Goal: Information Seeking & Learning: Learn about a topic

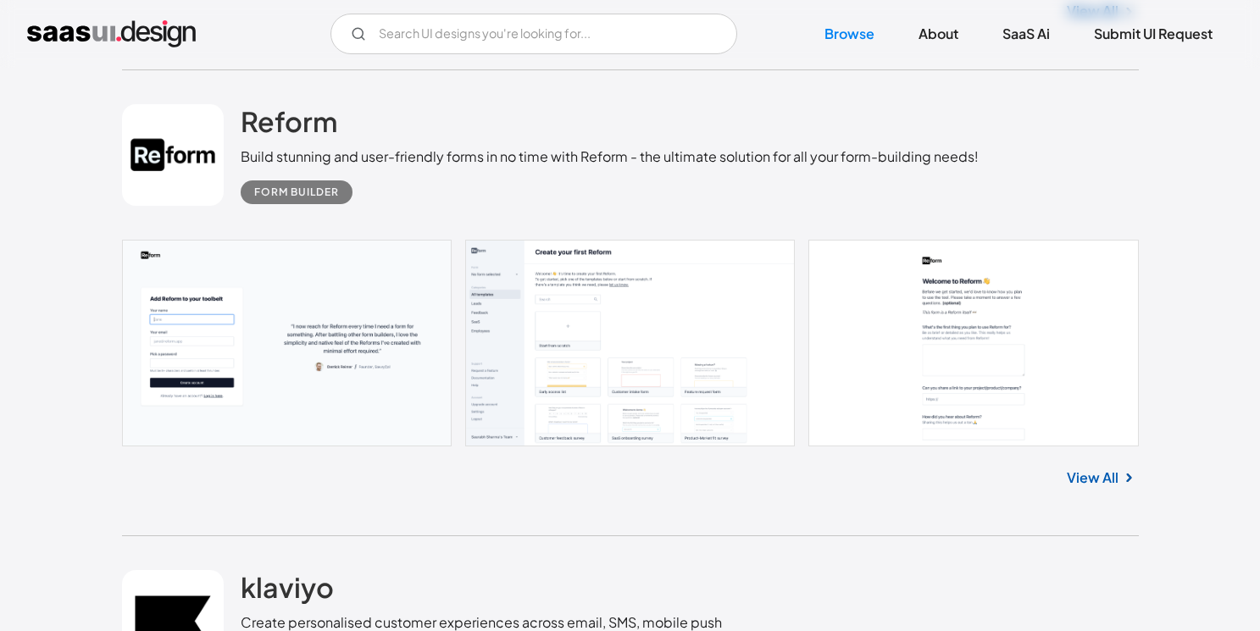
scroll to position [2252, 0]
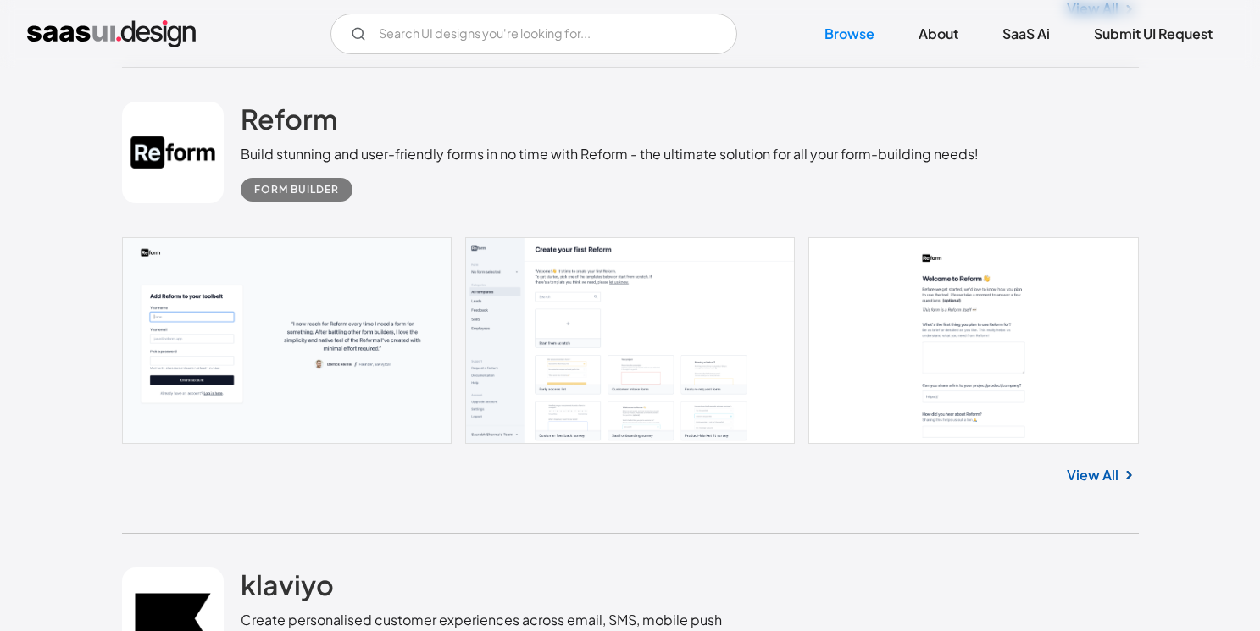
click at [410, 416] on link at bounding box center [630, 340] width 1017 height 207
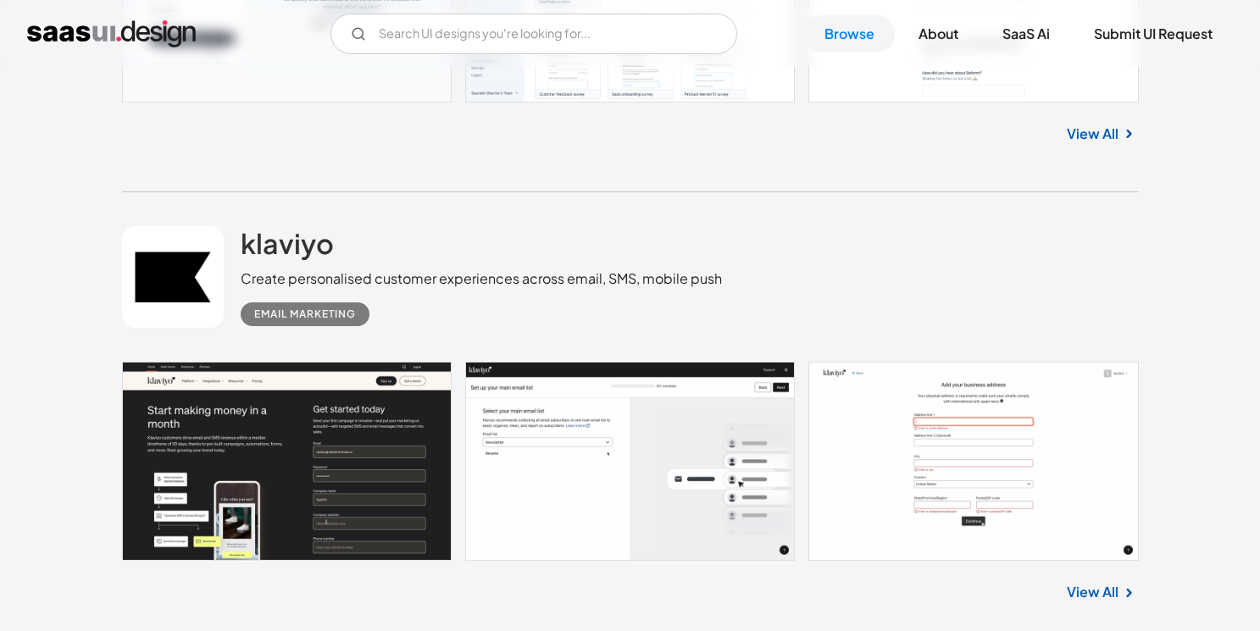
scroll to position [2596, 0]
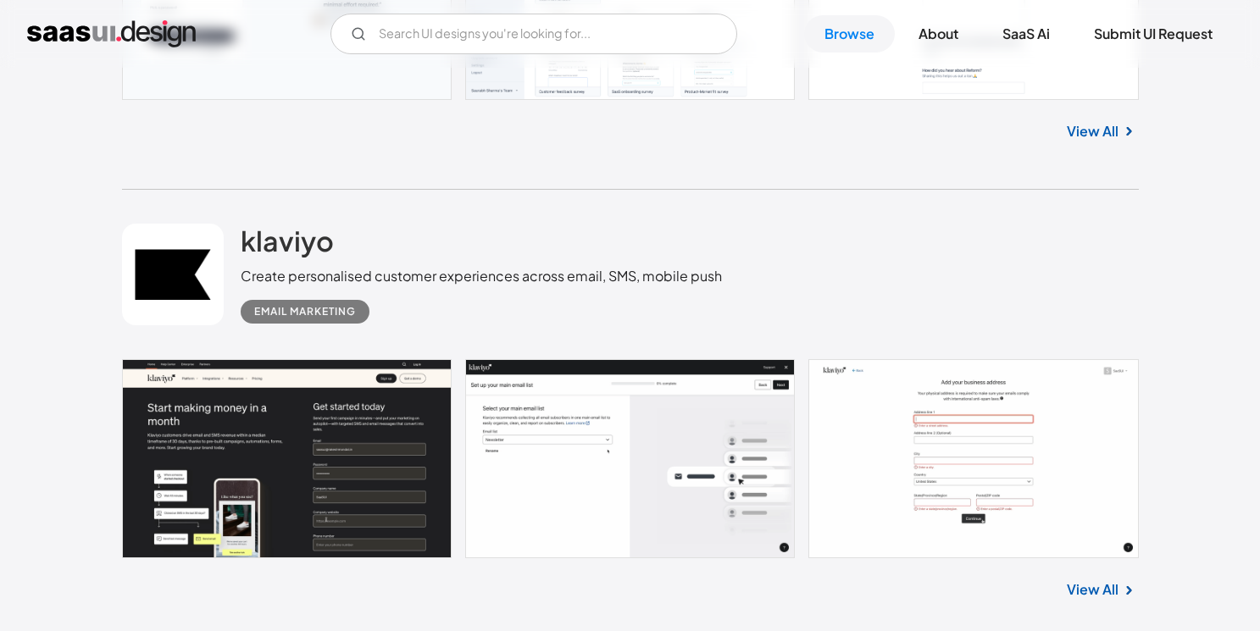
click at [373, 468] on link at bounding box center [630, 458] width 1017 height 199
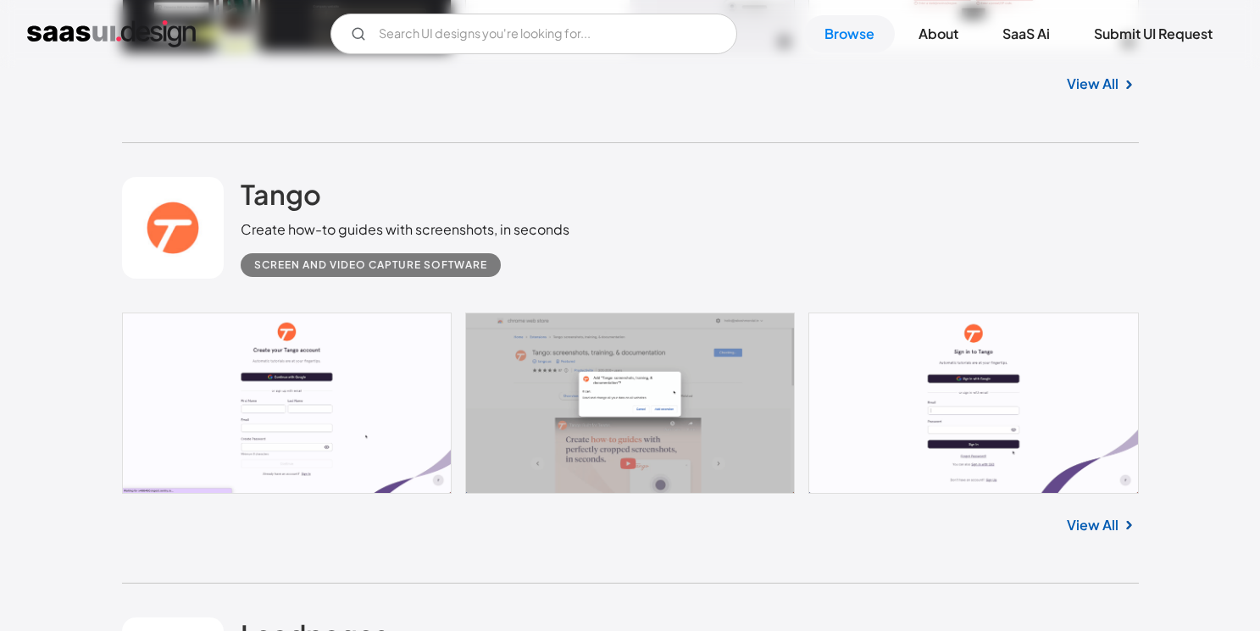
scroll to position [3128, 0]
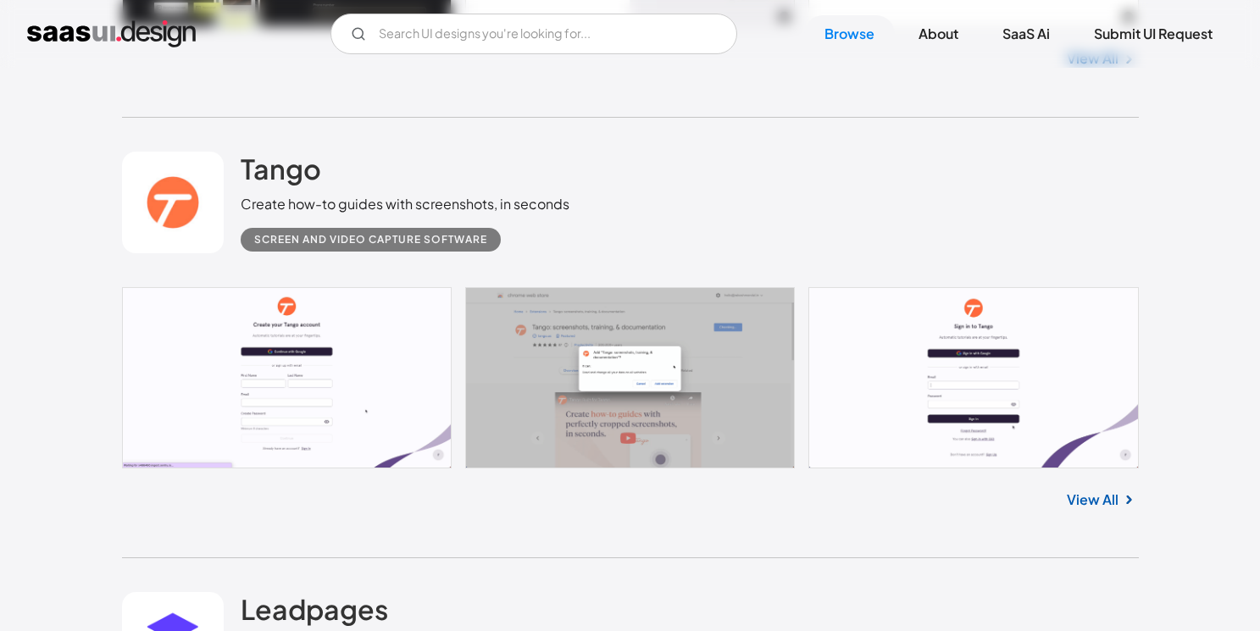
click at [383, 353] on link at bounding box center [630, 377] width 1017 height 181
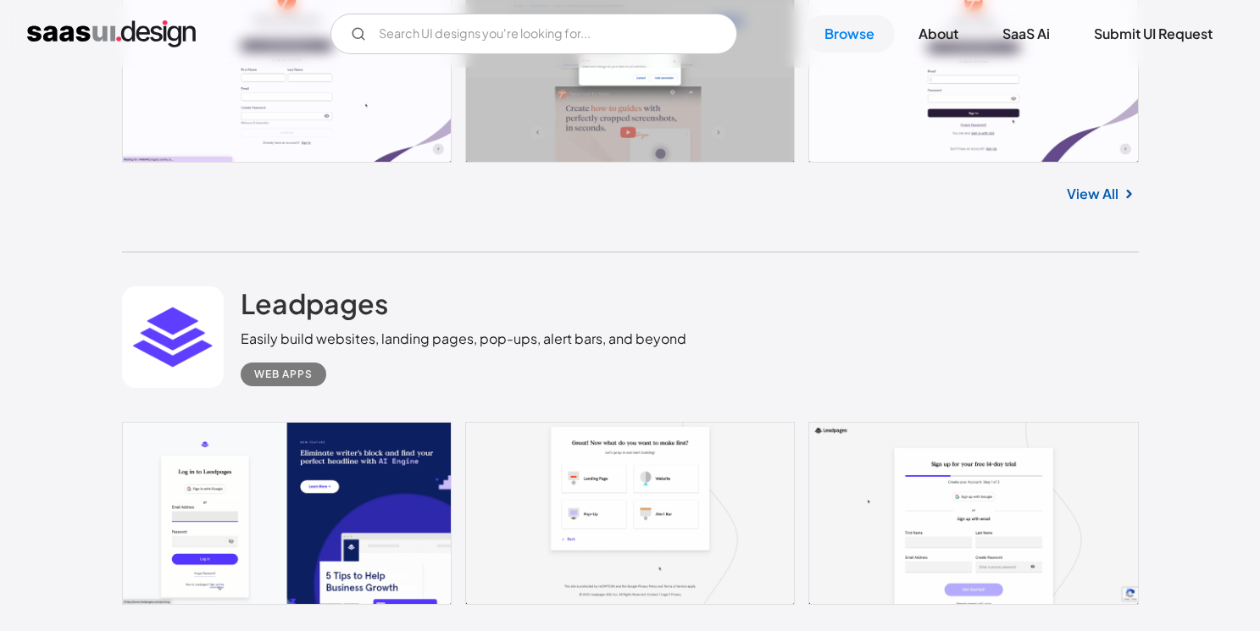
scroll to position [3440, 0]
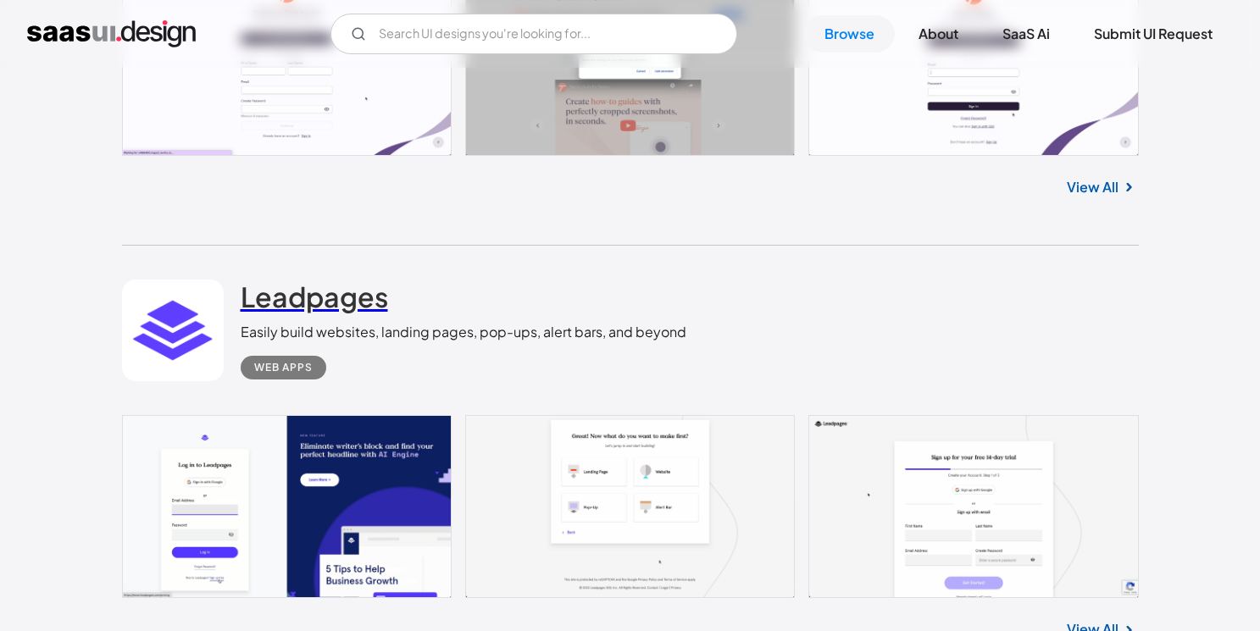
click at [336, 309] on h2 "Leadpages" at bounding box center [314, 297] width 147 height 34
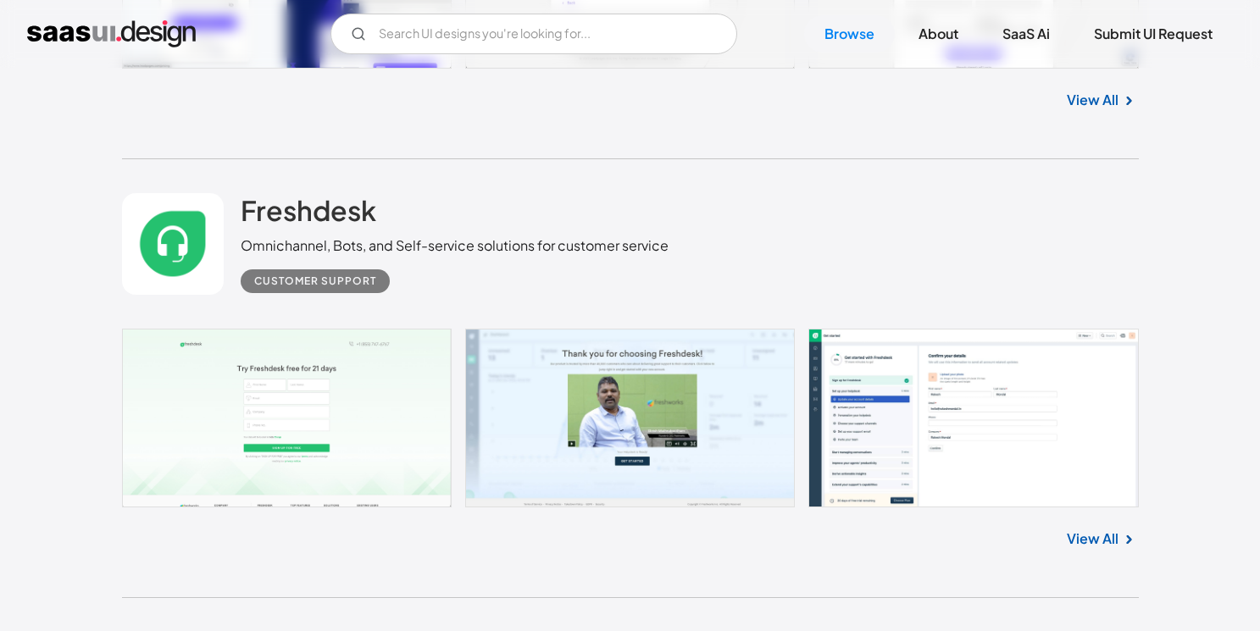
scroll to position [3973, 0]
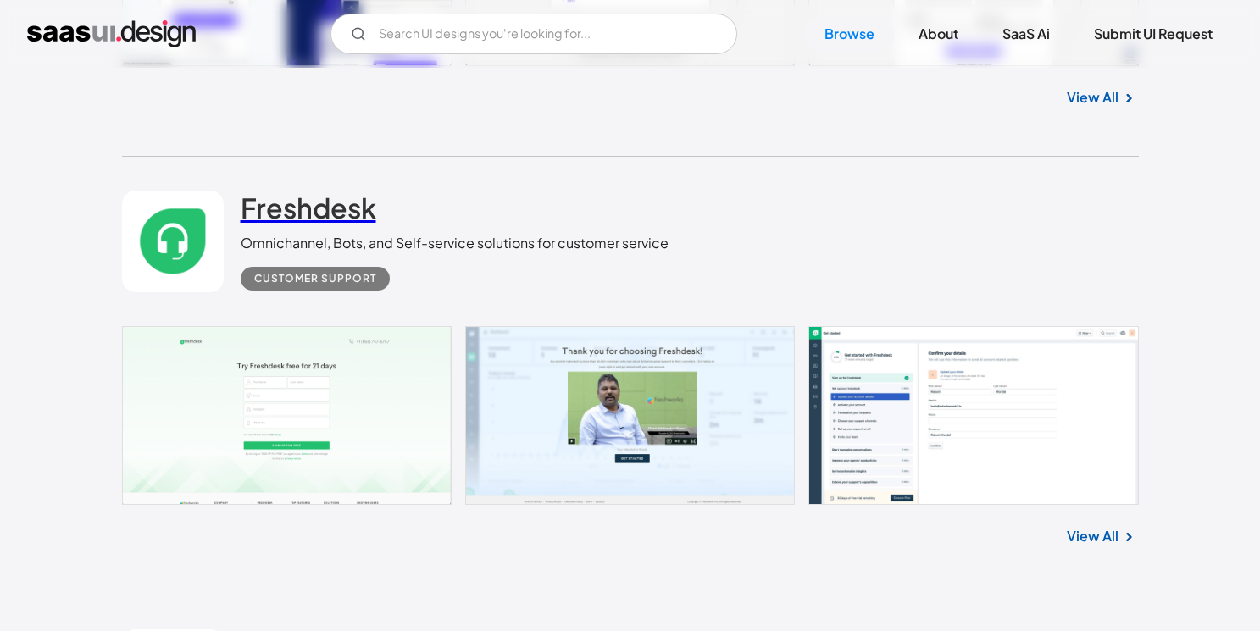
click at [299, 216] on h2 "Freshdesk" at bounding box center [309, 208] width 136 height 34
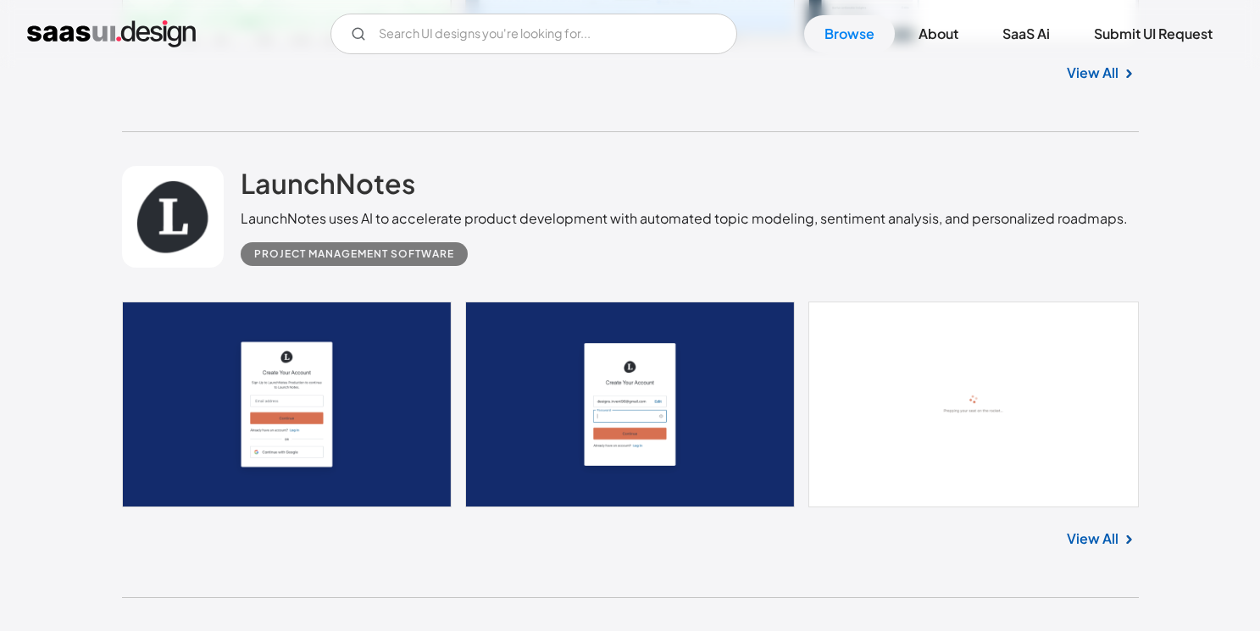
scroll to position [4498, 0]
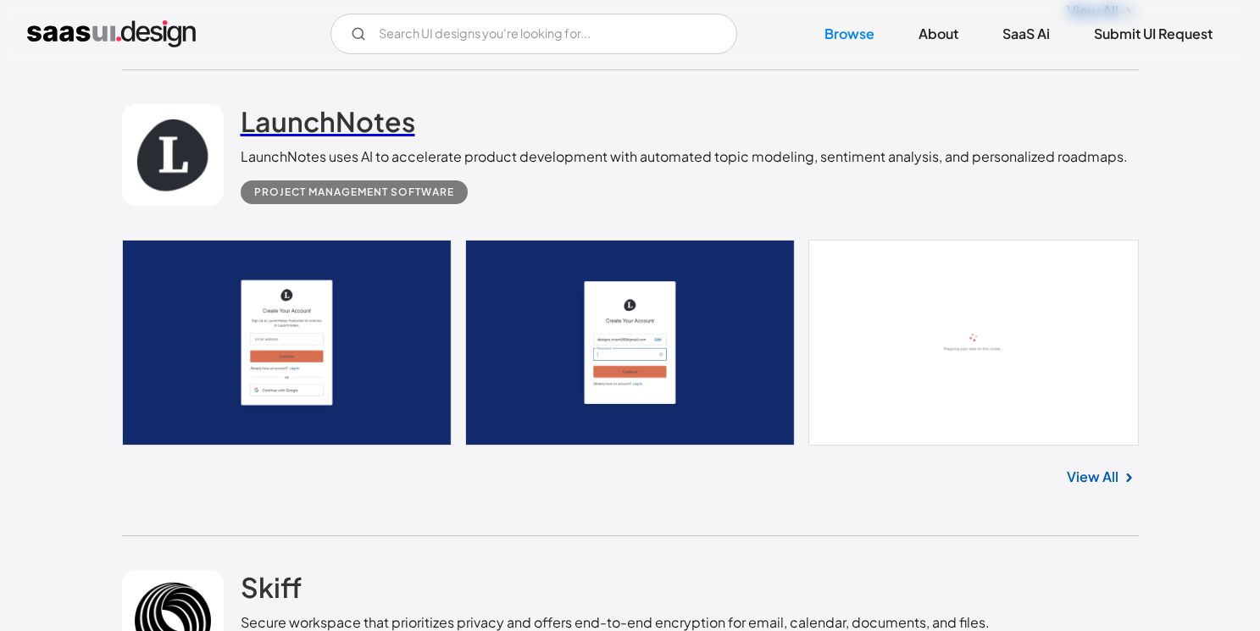
click at [355, 138] on h2 "LaunchNotes" at bounding box center [328, 121] width 175 height 34
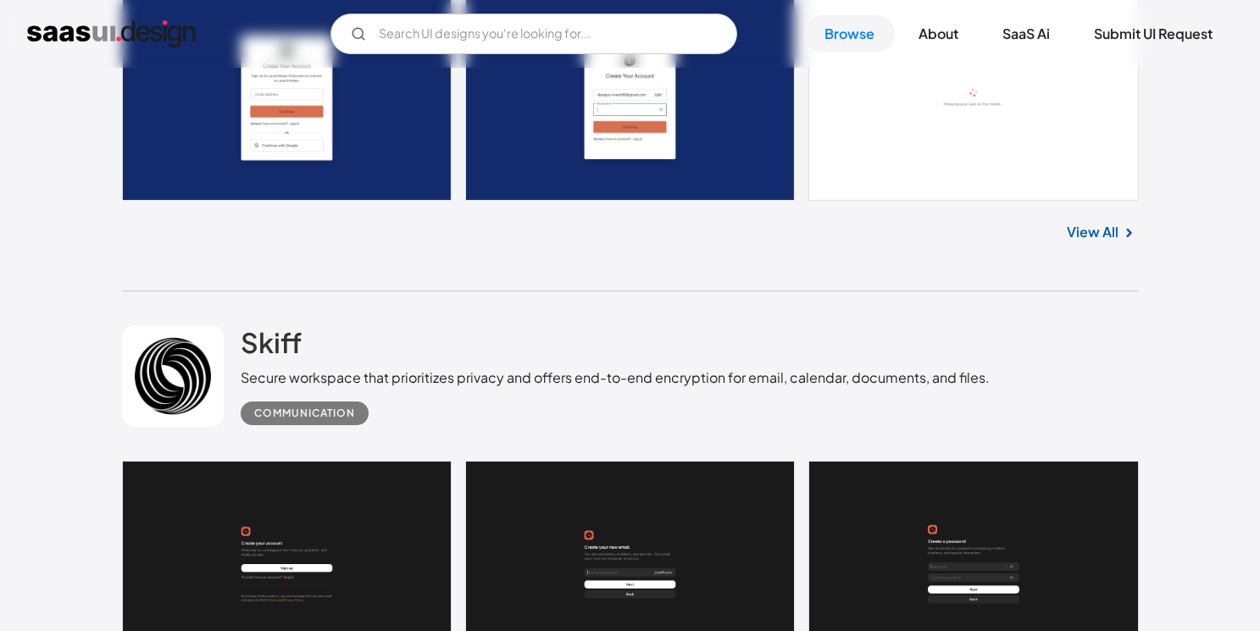
scroll to position [4807, 0]
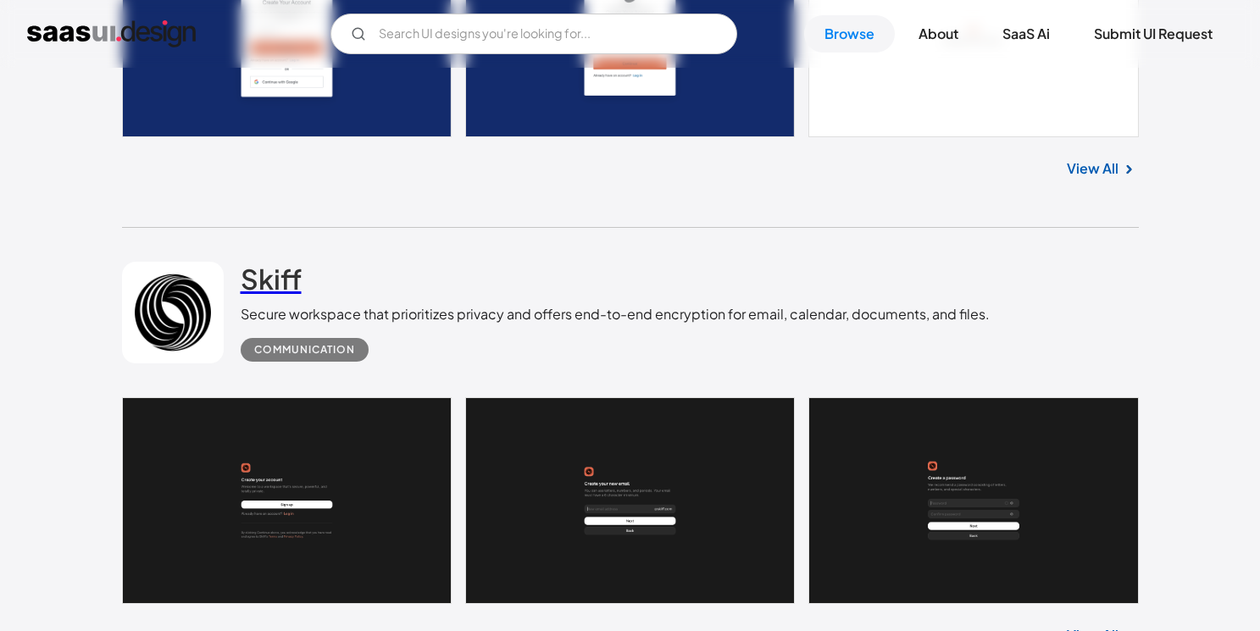
click at [272, 281] on h2 "Skiff" at bounding box center [271, 279] width 61 height 34
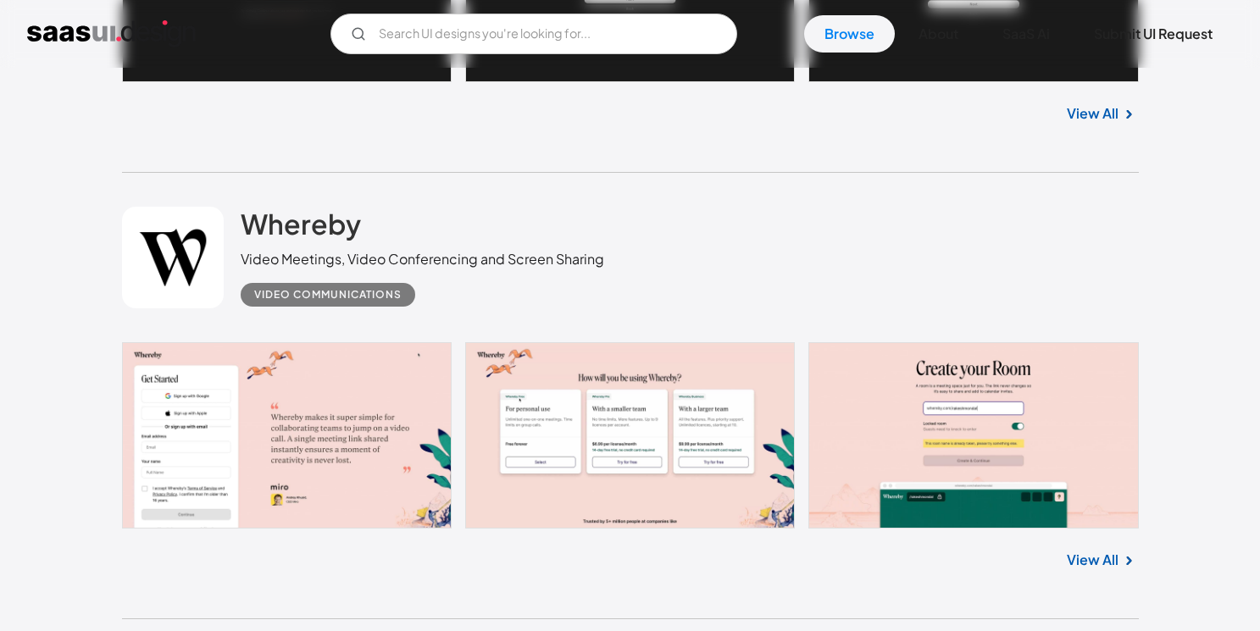
scroll to position [5351, 0]
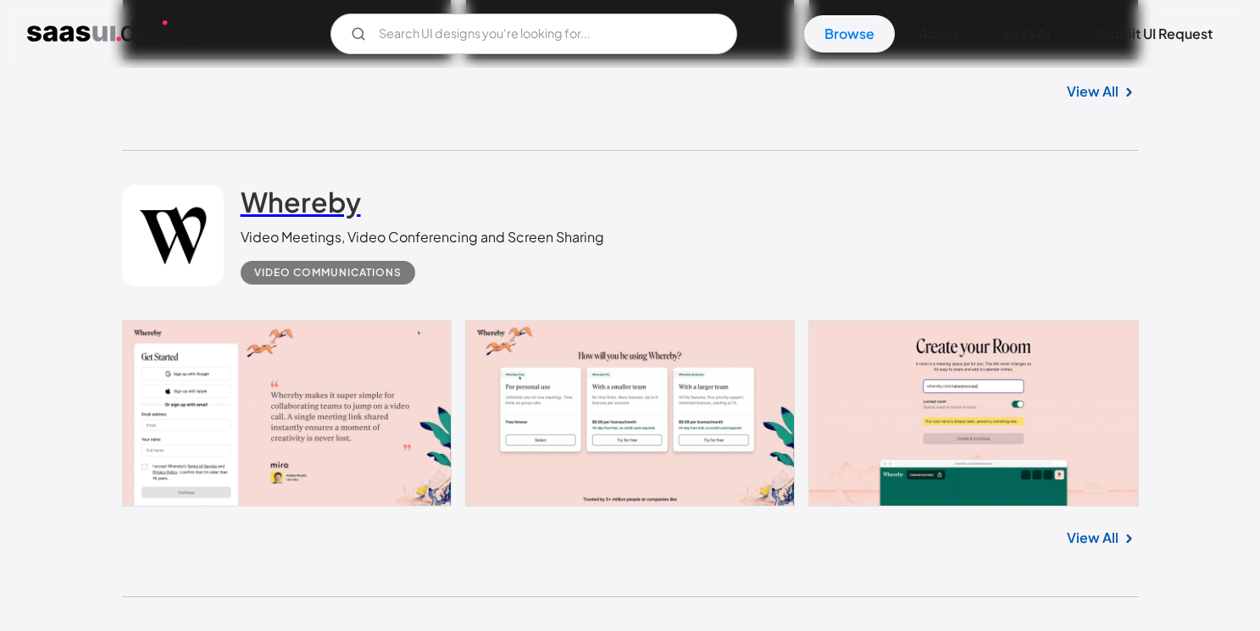
click at [308, 205] on h2 "Whereby" at bounding box center [301, 202] width 120 height 34
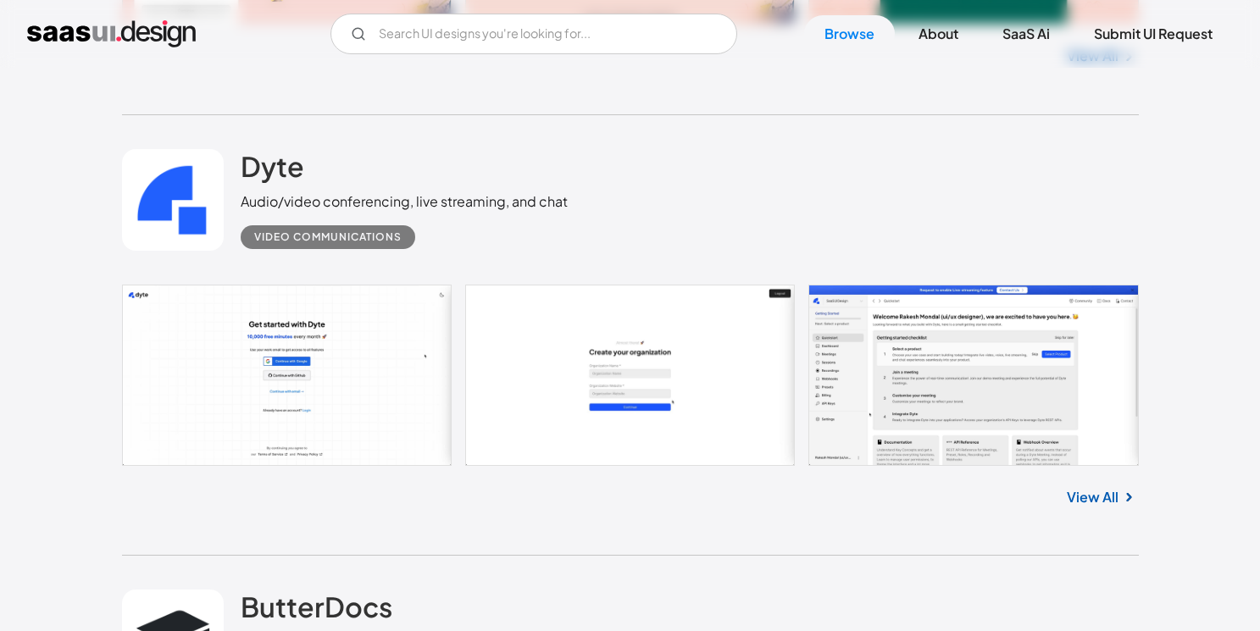
scroll to position [5841, 0]
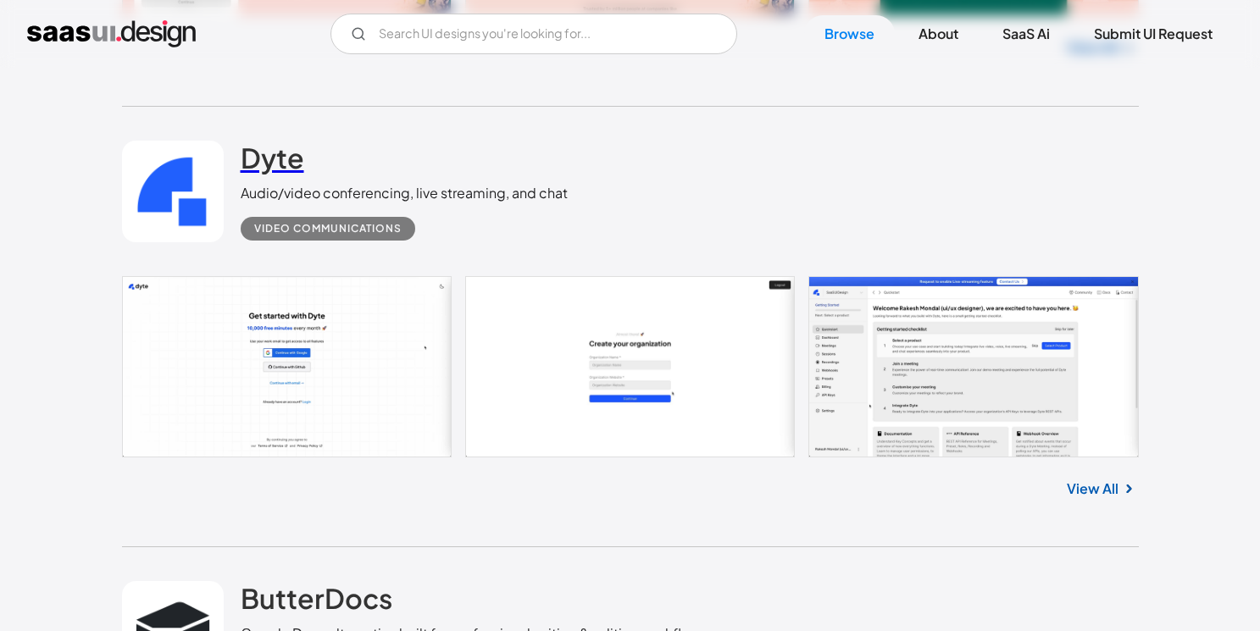
click at [278, 175] on h2 "Dyte" at bounding box center [273, 158] width 64 height 34
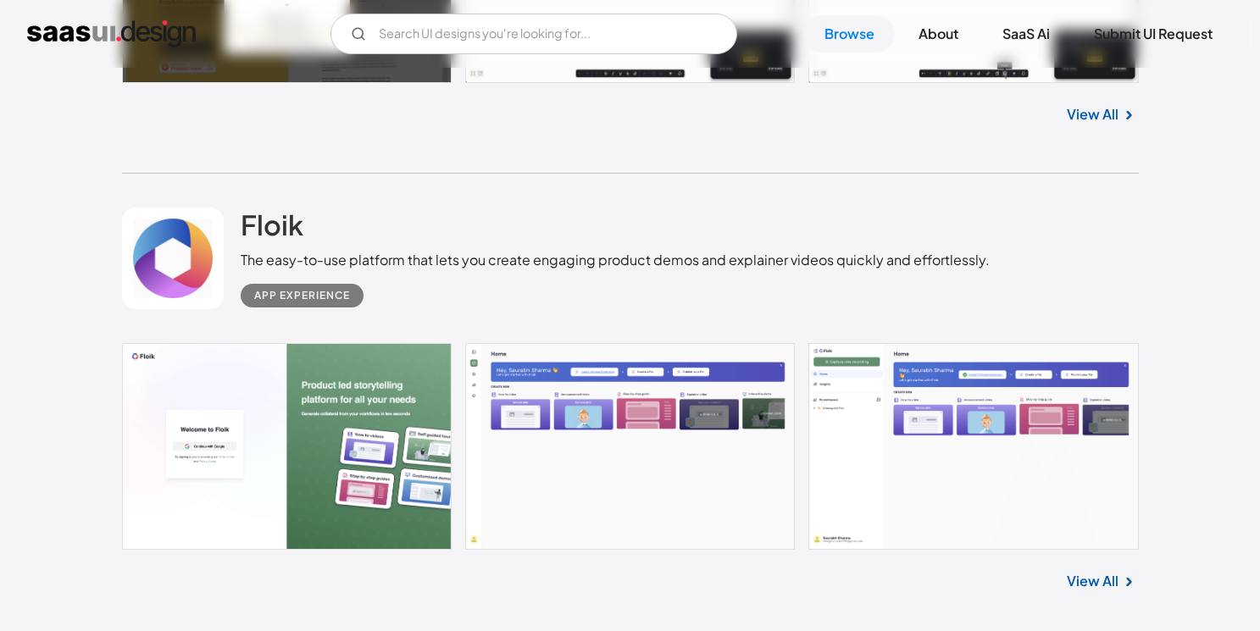
scroll to position [6682, 0]
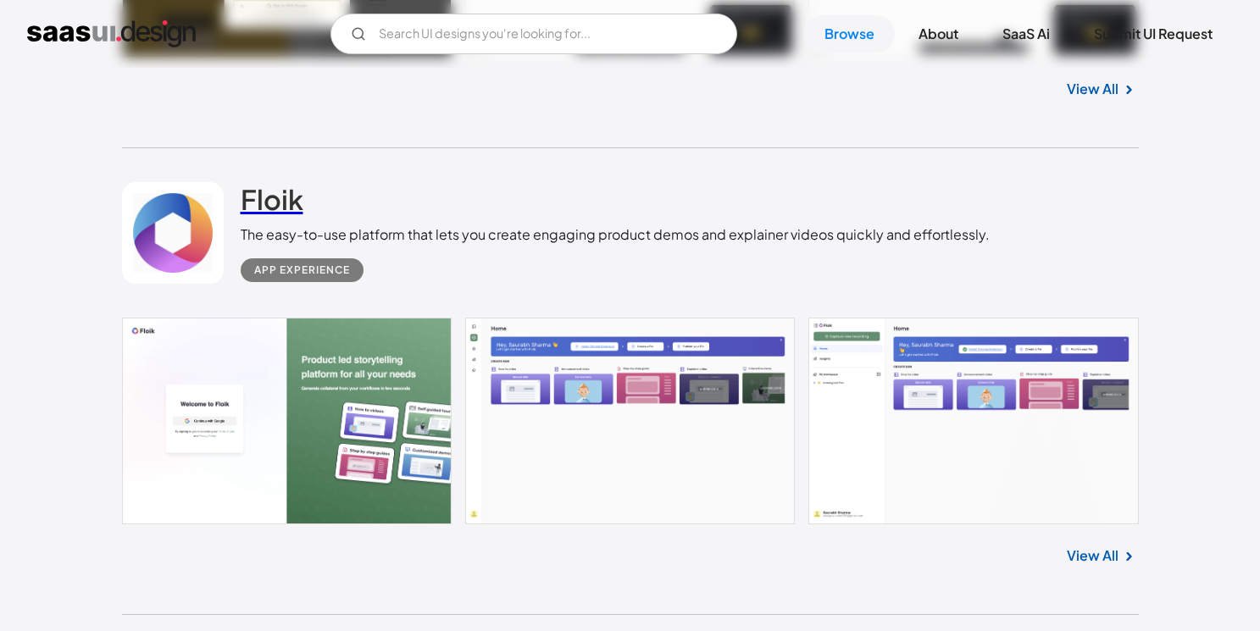
click at [285, 205] on h2 "Floik" at bounding box center [272, 199] width 63 height 34
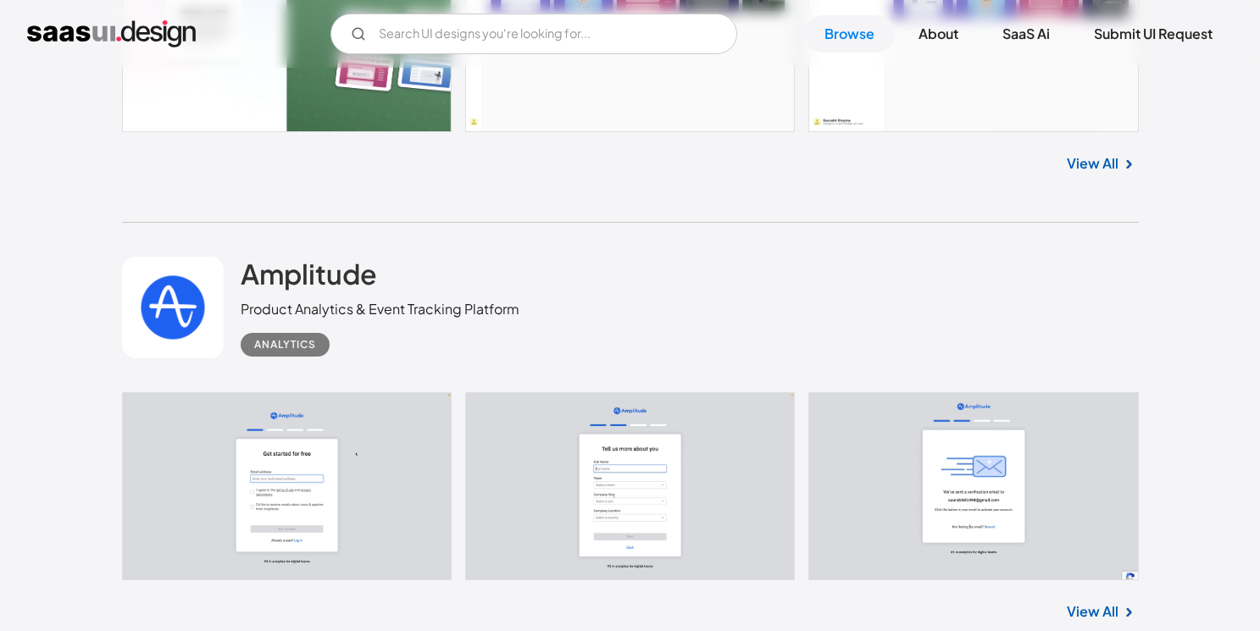
scroll to position [7079, 0]
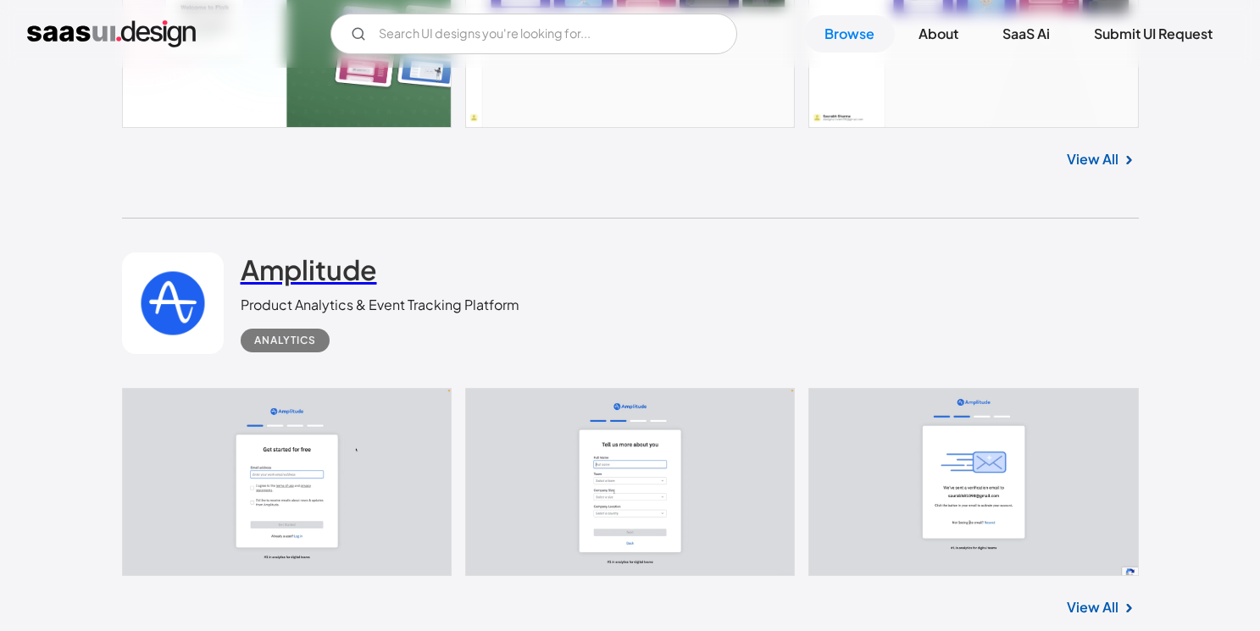
click at [334, 277] on h2 "Amplitude" at bounding box center [309, 270] width 136 height 34
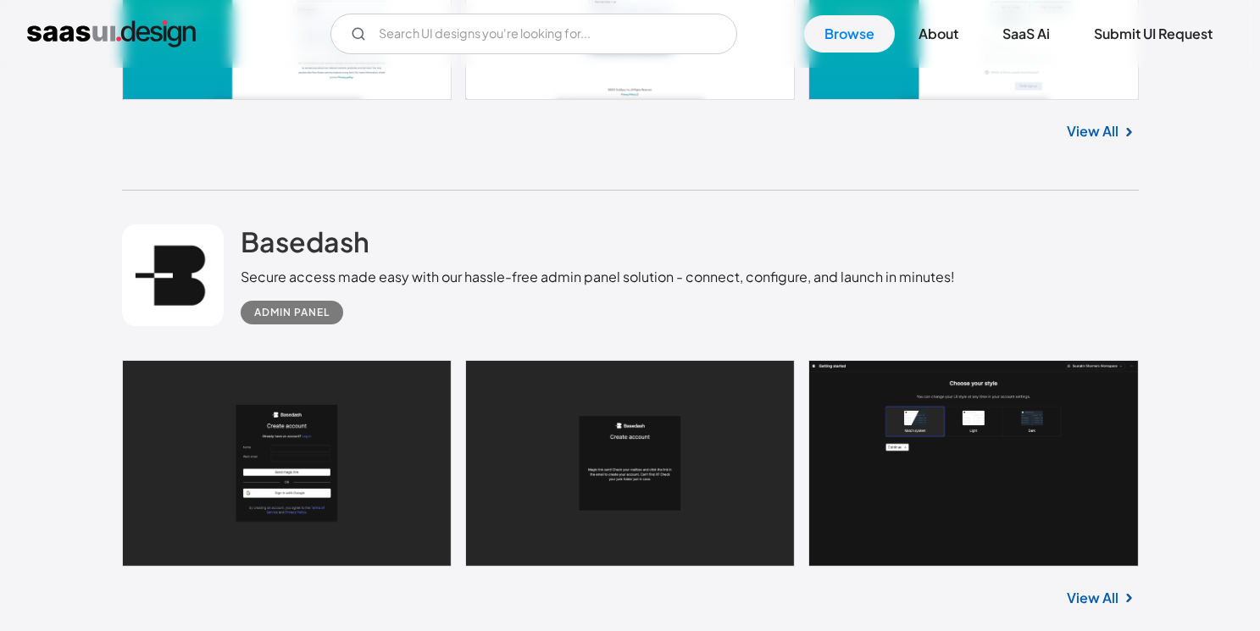
scroll to position [8010, 0]
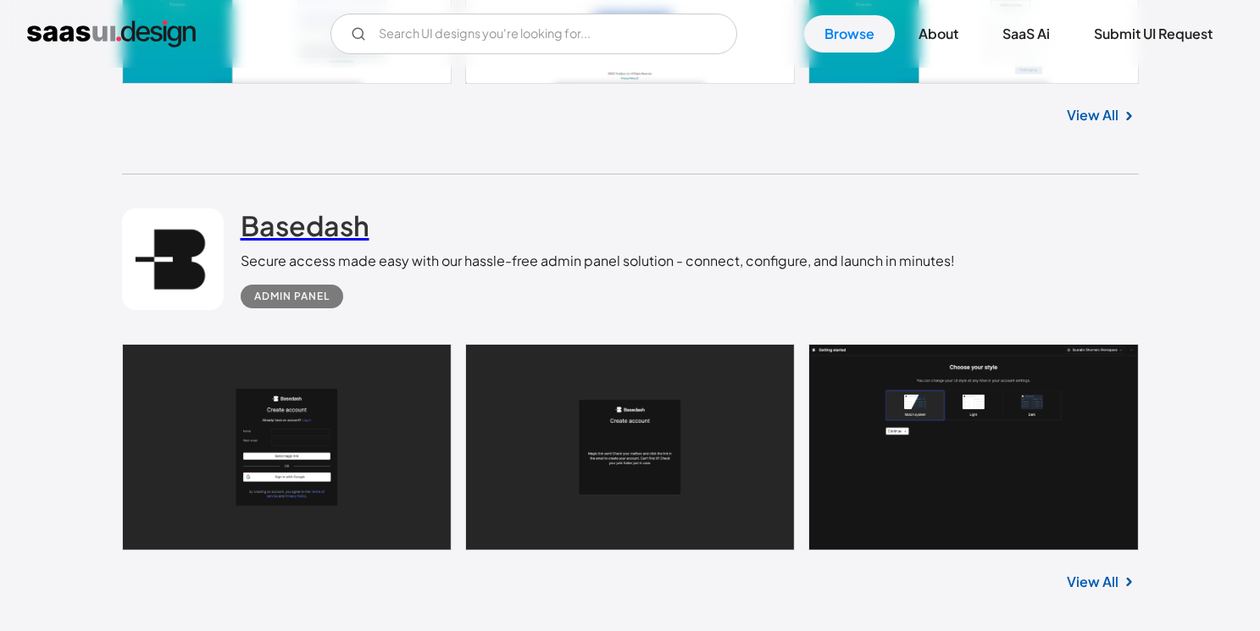
click at [348, 222] on h2 "Basedash" at bounding box center [305, 226] width 129 height 34
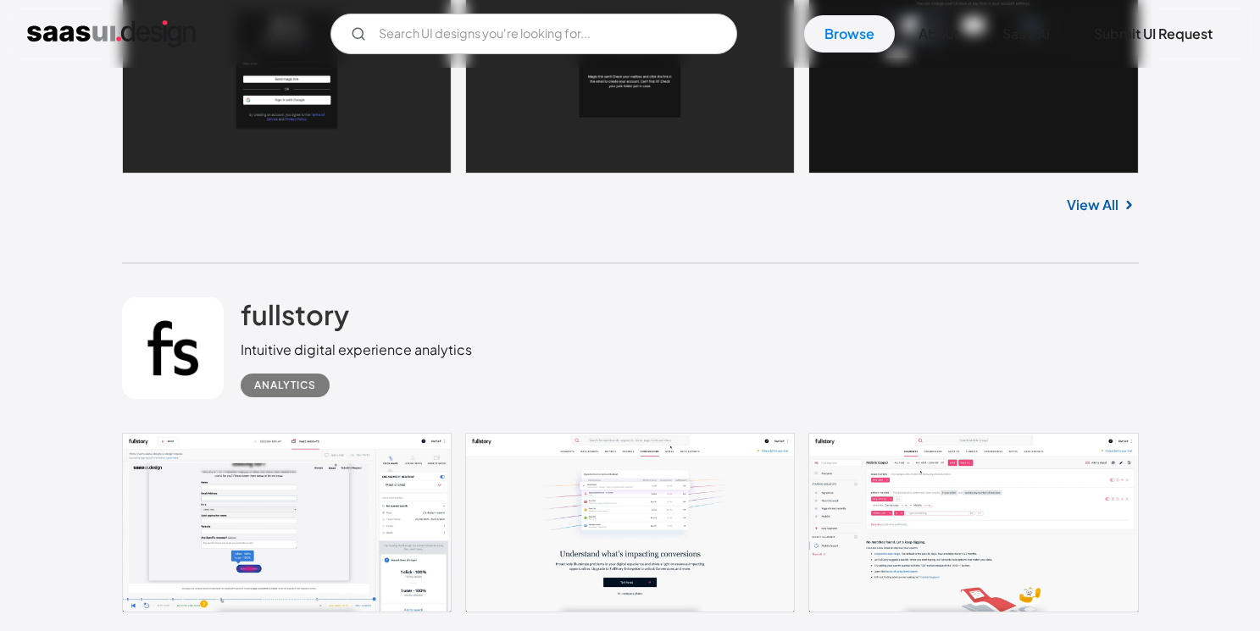
scroll to position [8441, 0]
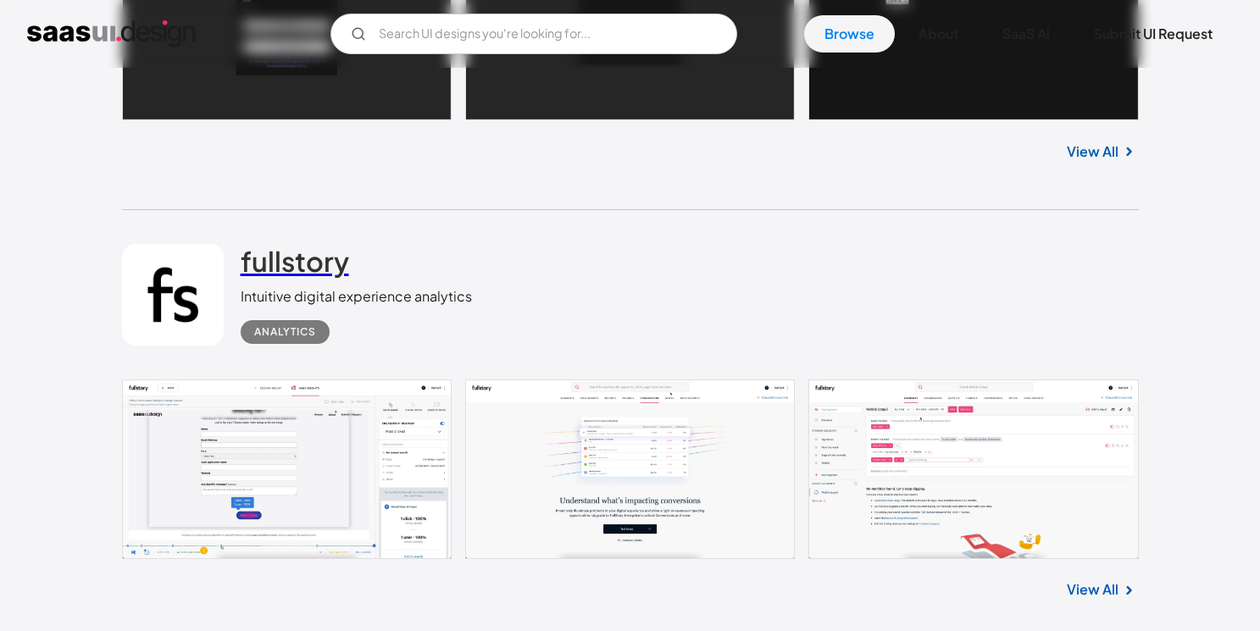
click at [328, 270] on h2 "fullstory" at bounding box center [295, 261] width 108 height 34
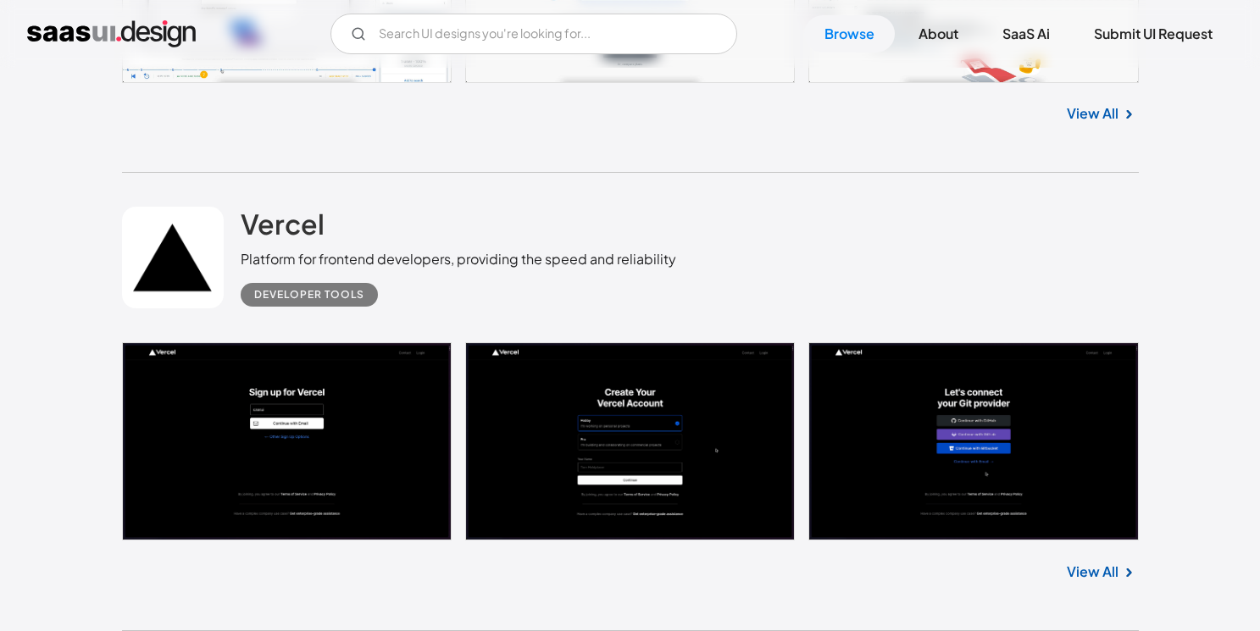
scroll to position [8922, 0]
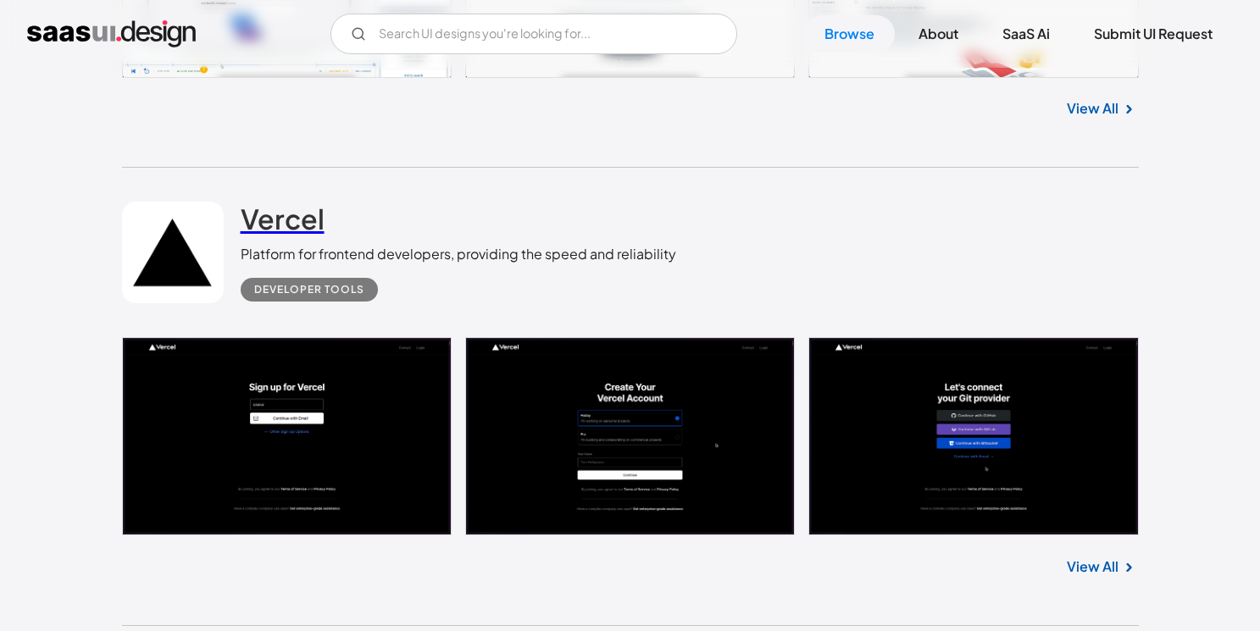
click at [297, 228] on h2 "Vercel" at bounding box center [283, 219] width 84 height 34
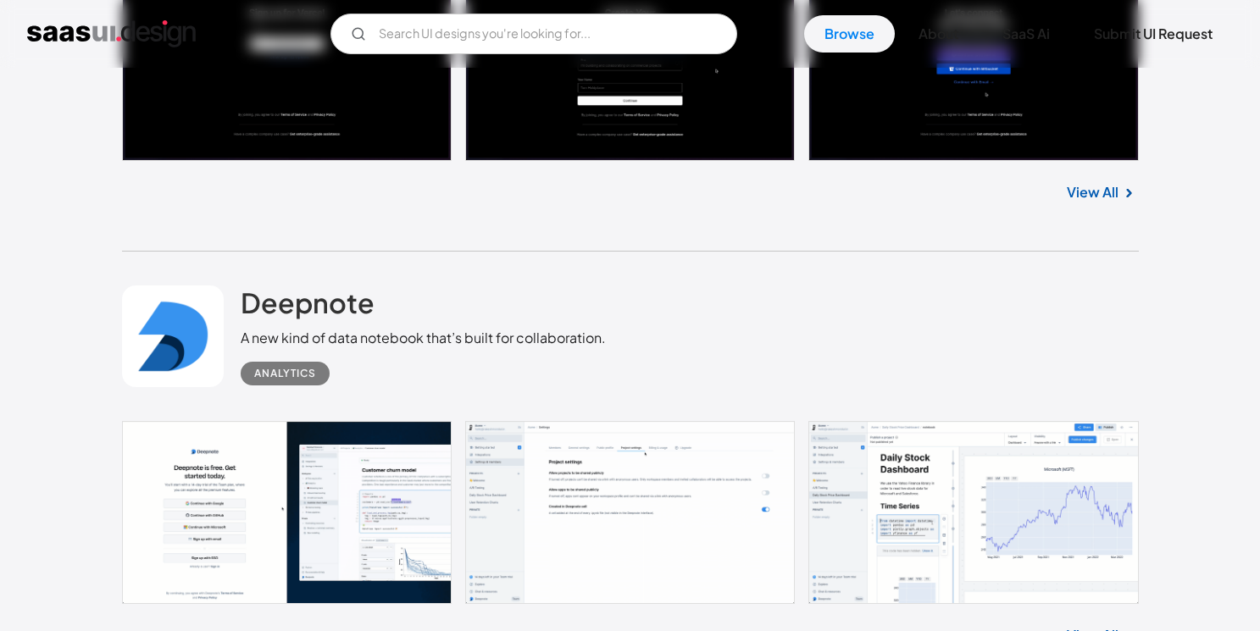
scroll to position [9359, 0]
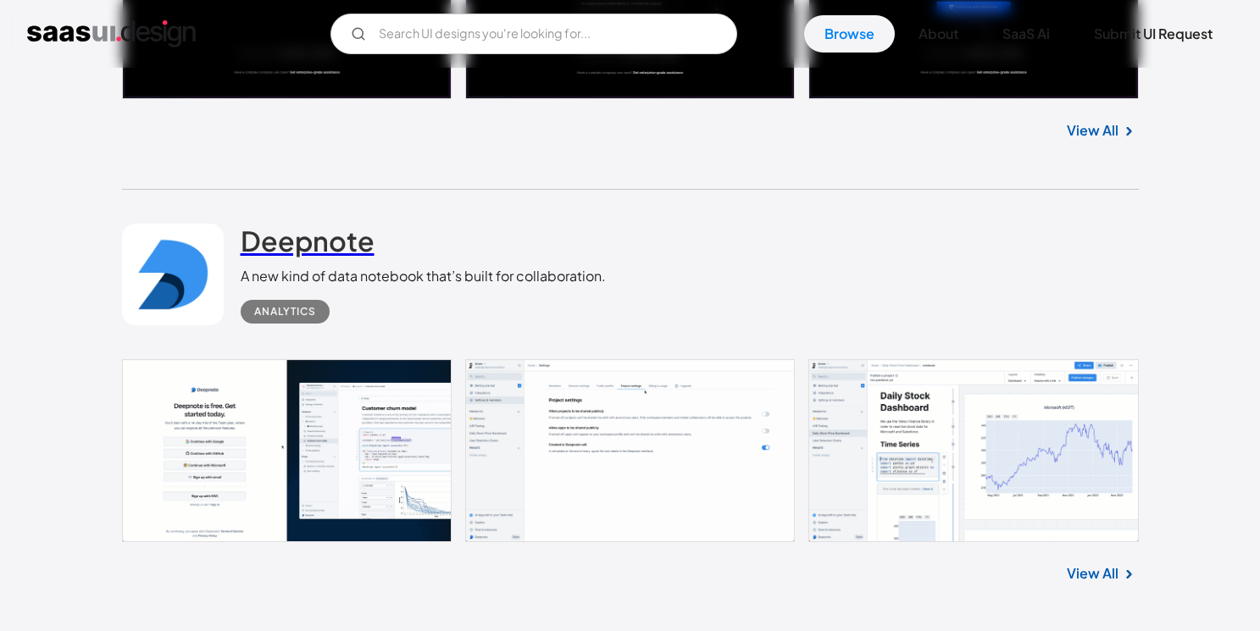
click at [342, 253] on h2 "Deepnote" at bounding box center [308, 241] width 134 height 34
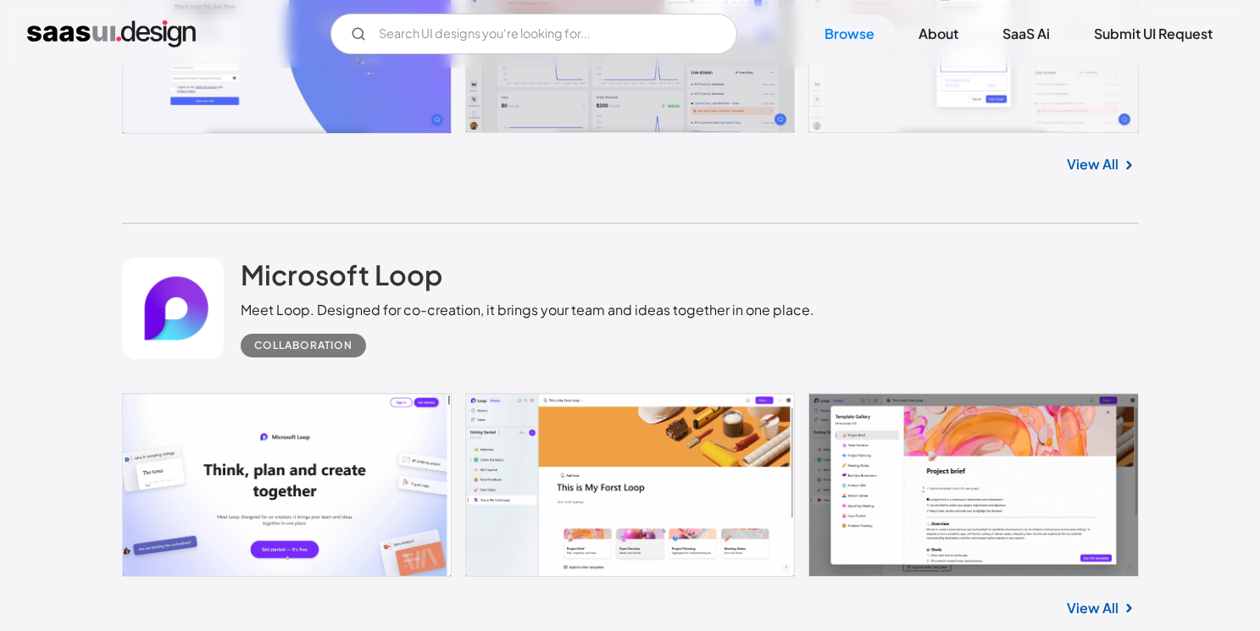
scroll to position [10267, 0]
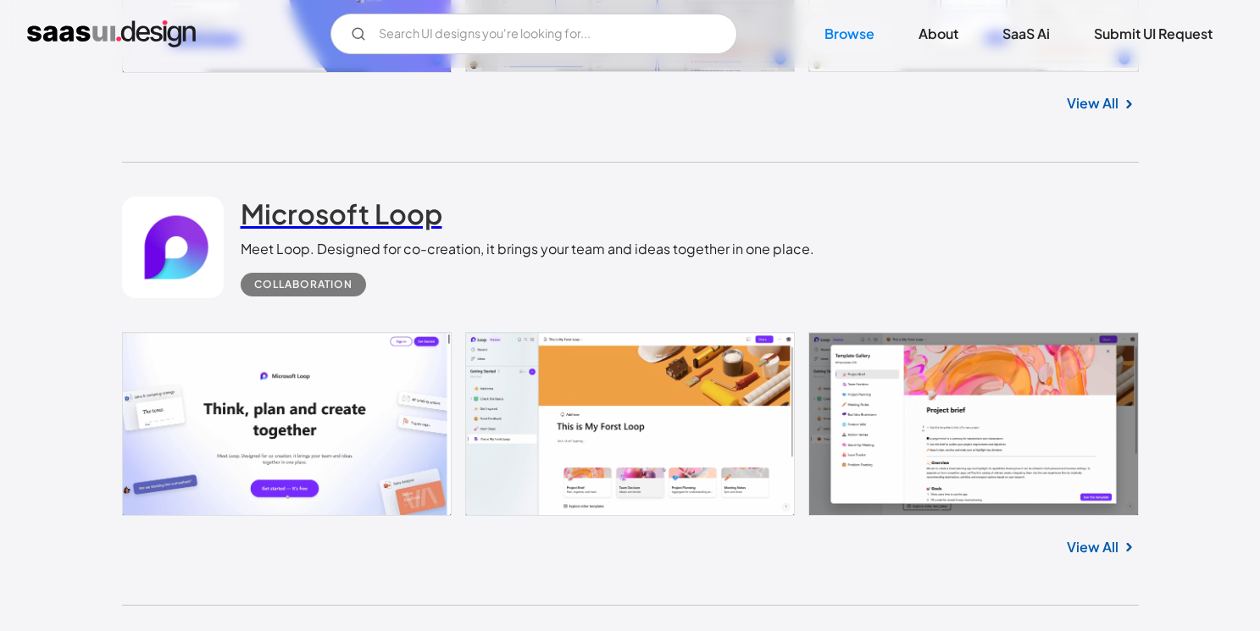
click at [385, 231] on h2 "Microsoft Loop" at bounding box center [342, 214] width 202 height 34
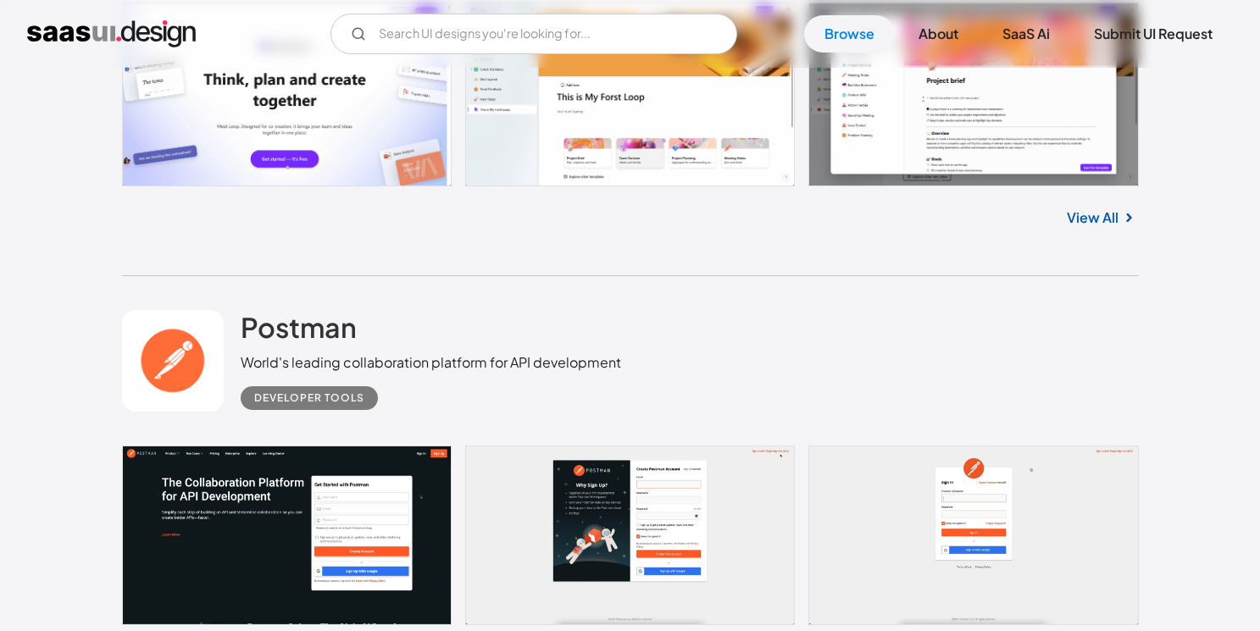
scroll to position [10626, 0]
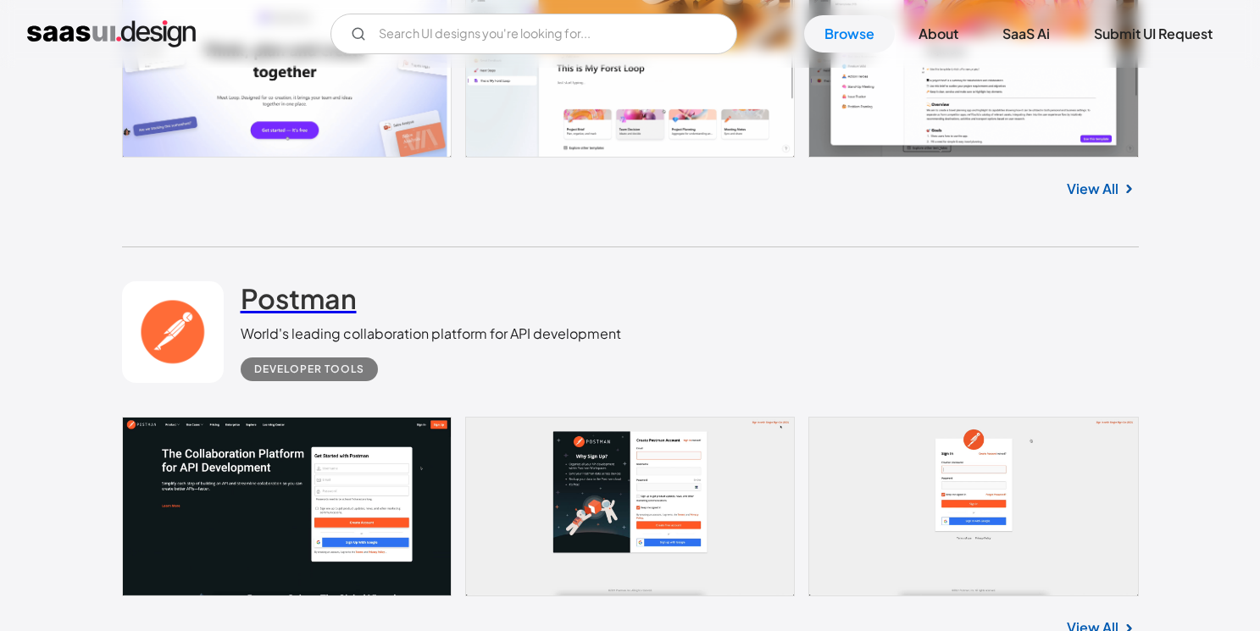
click at [335, 315] on h2 "Postman" at bounding box center [299, 298] width 116 height 34
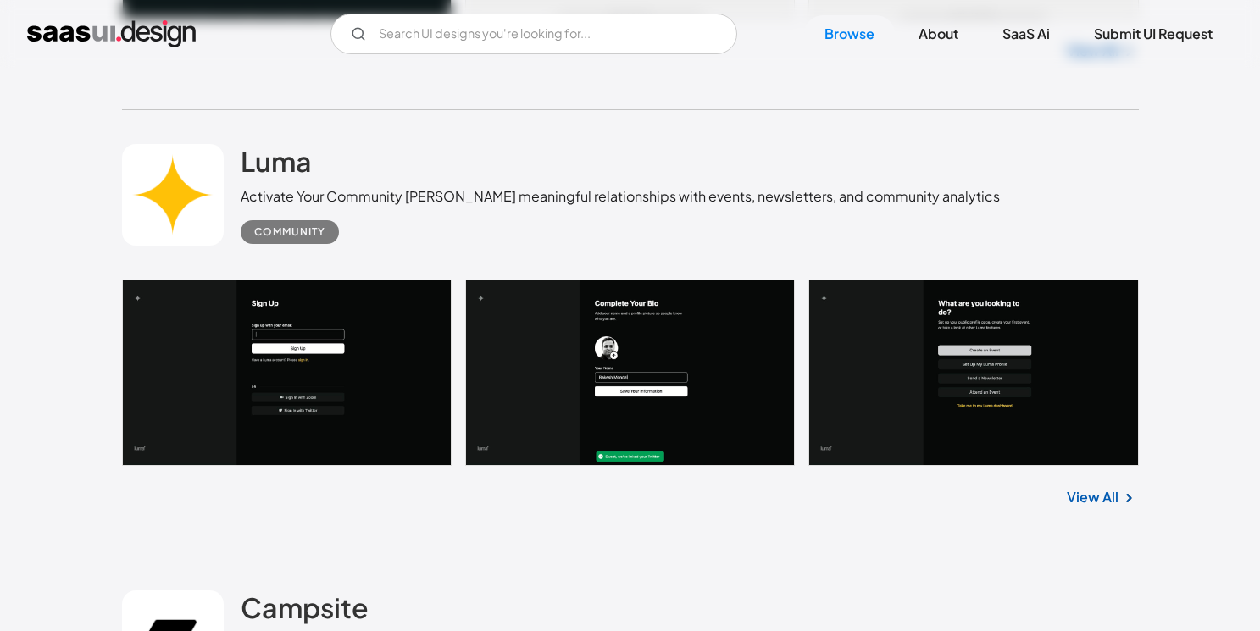
scroll to position [11224, 0]
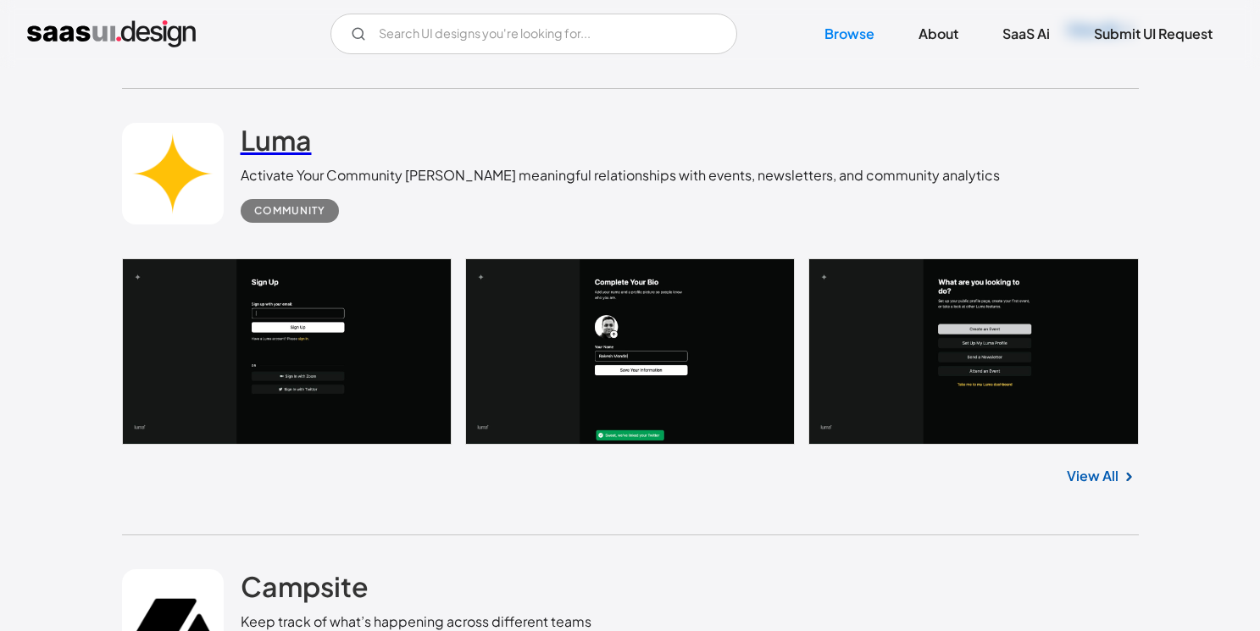
click at [278, 157] on h2 "Luma" at bounding box center [276, 140] width 71 height 34
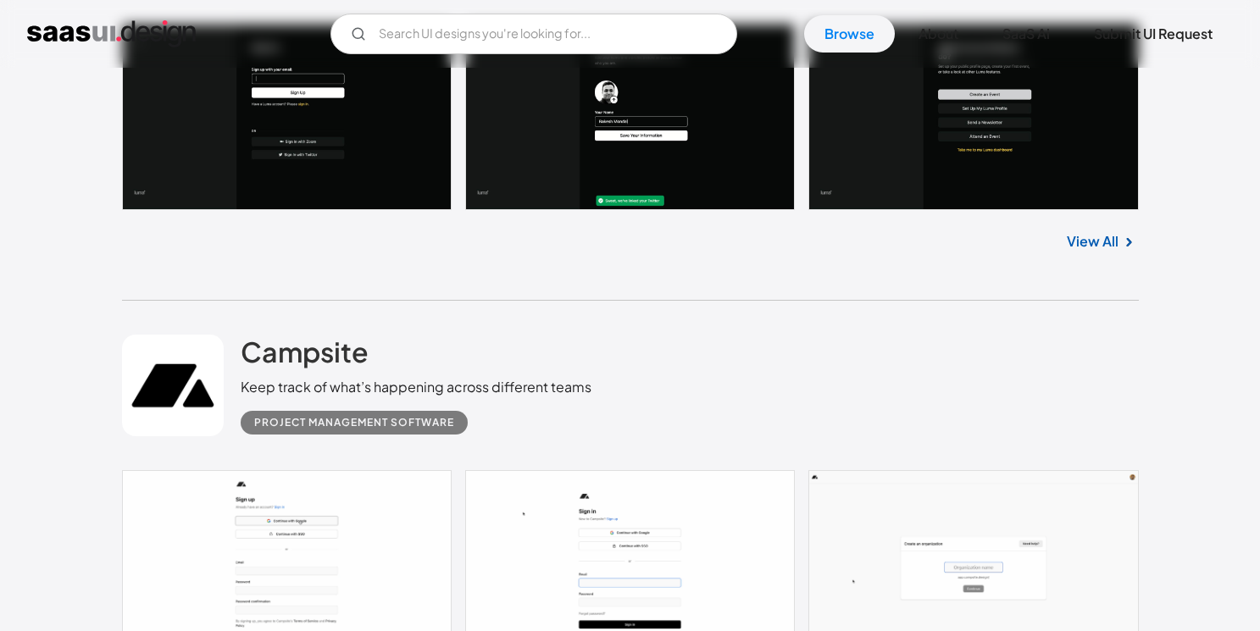
scroll to position [11464, 0]
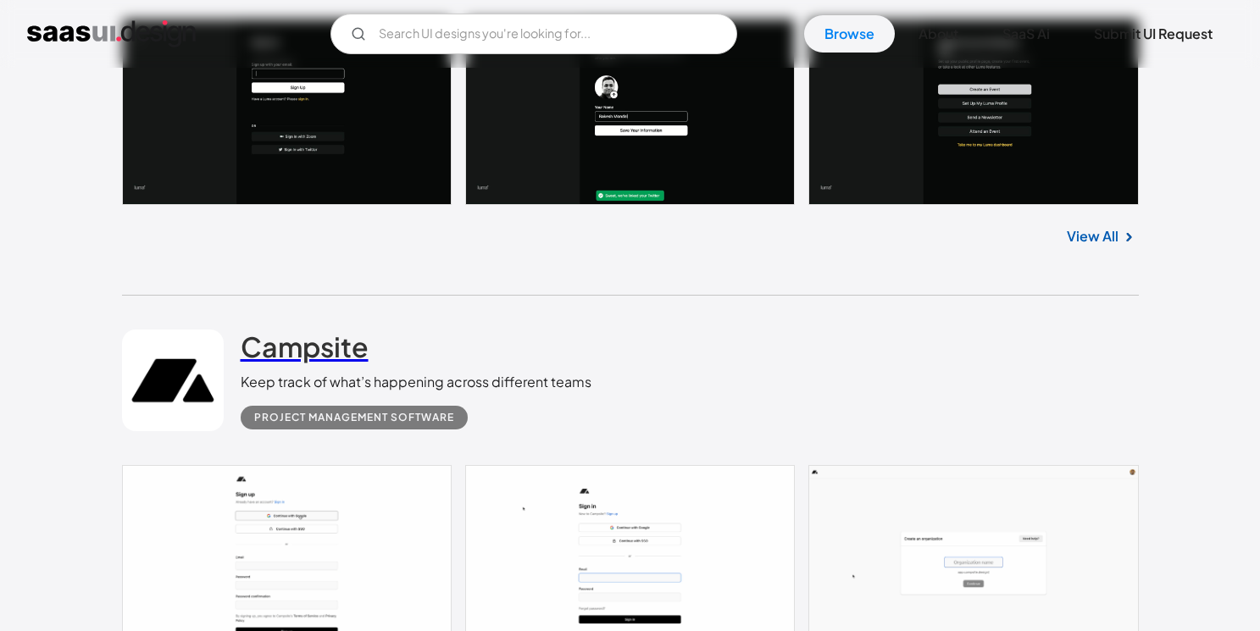
click at [341, 361] on h2 "Campsite" at bounding box center [305, 347] width 128 height 34
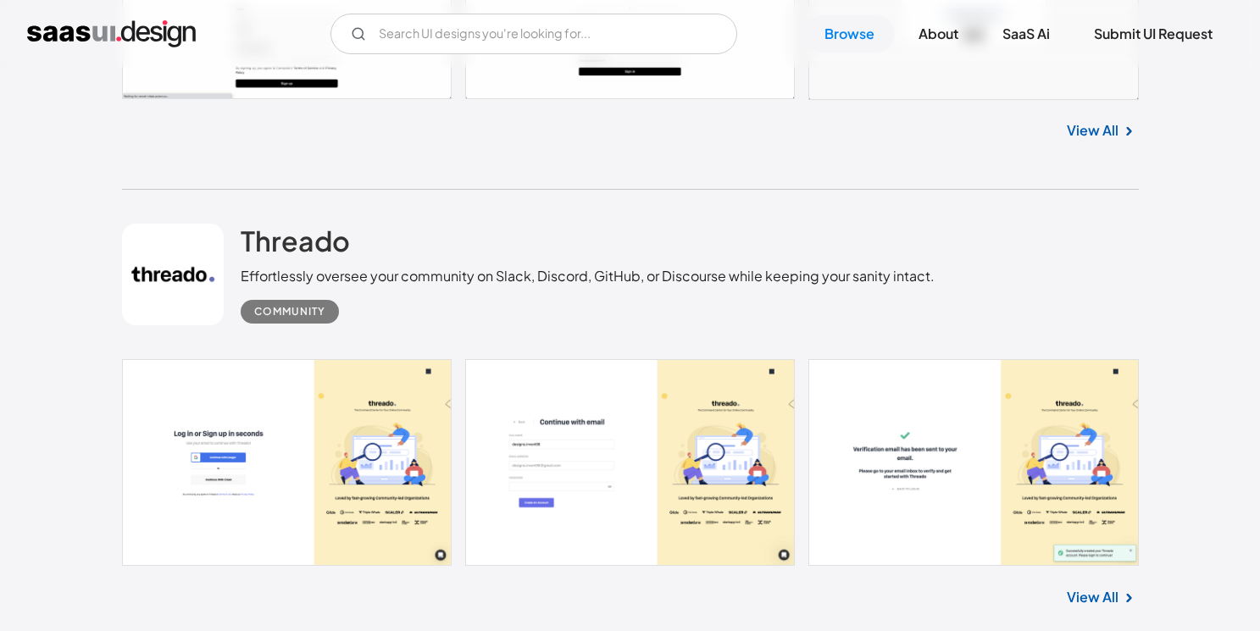
scroll to position [12021, 0]
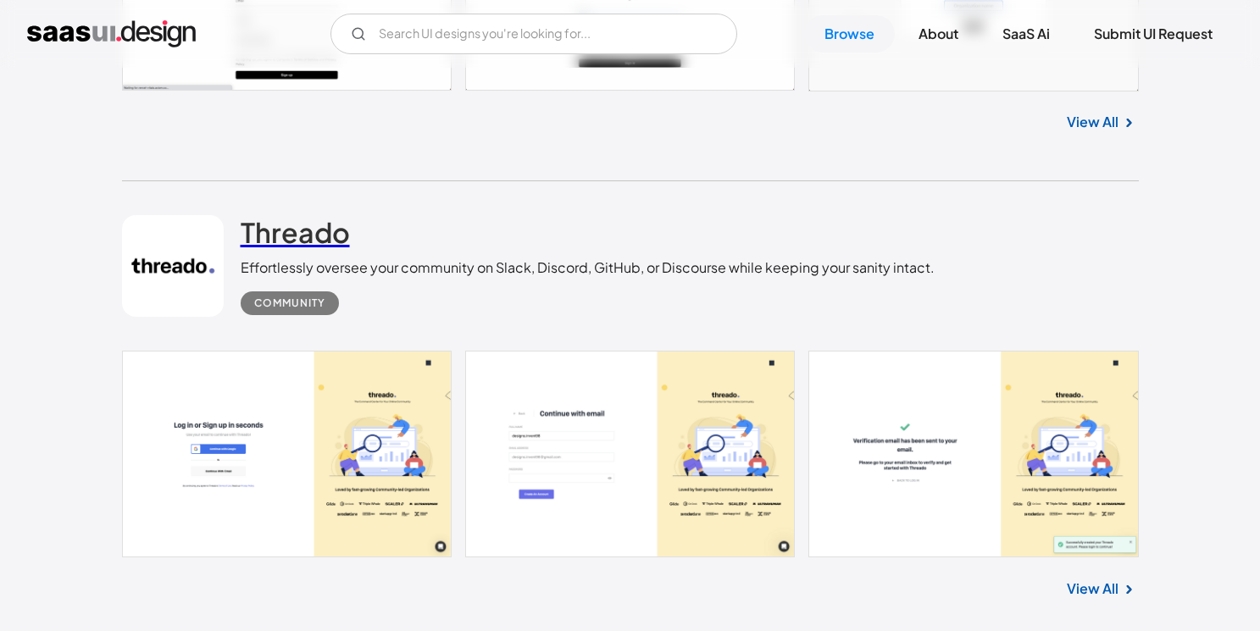
click at [298, 235] on h2 "Threado" at bounding box center [295, 232] width 109 height 34
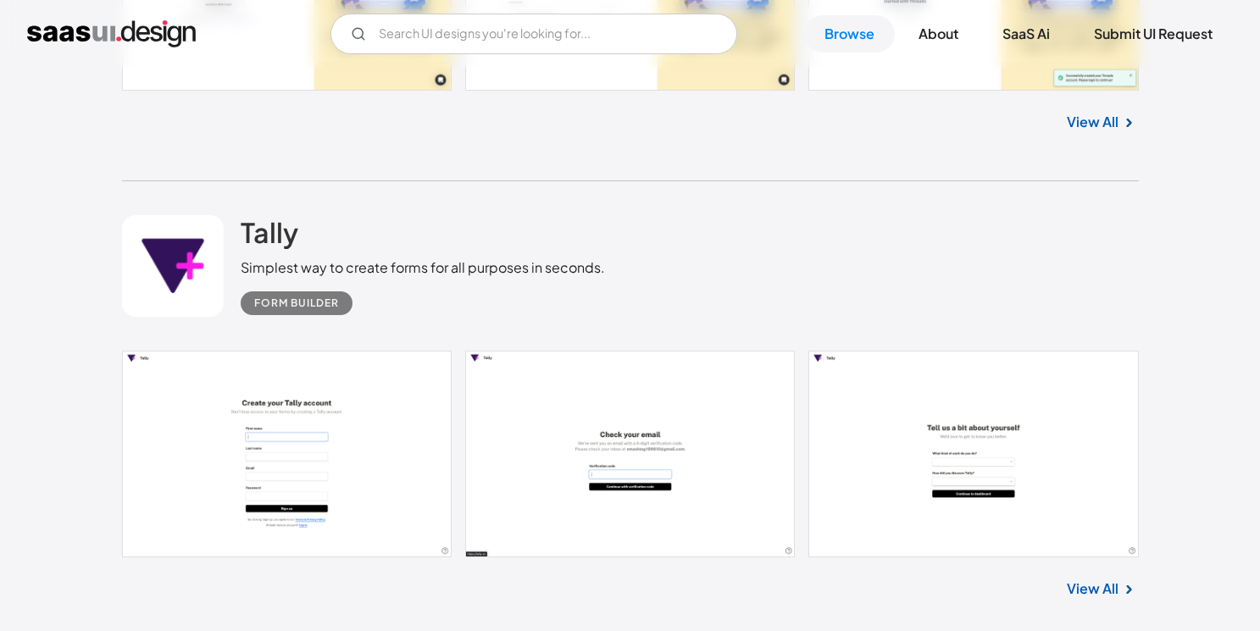
scroll to position [12511, 0]
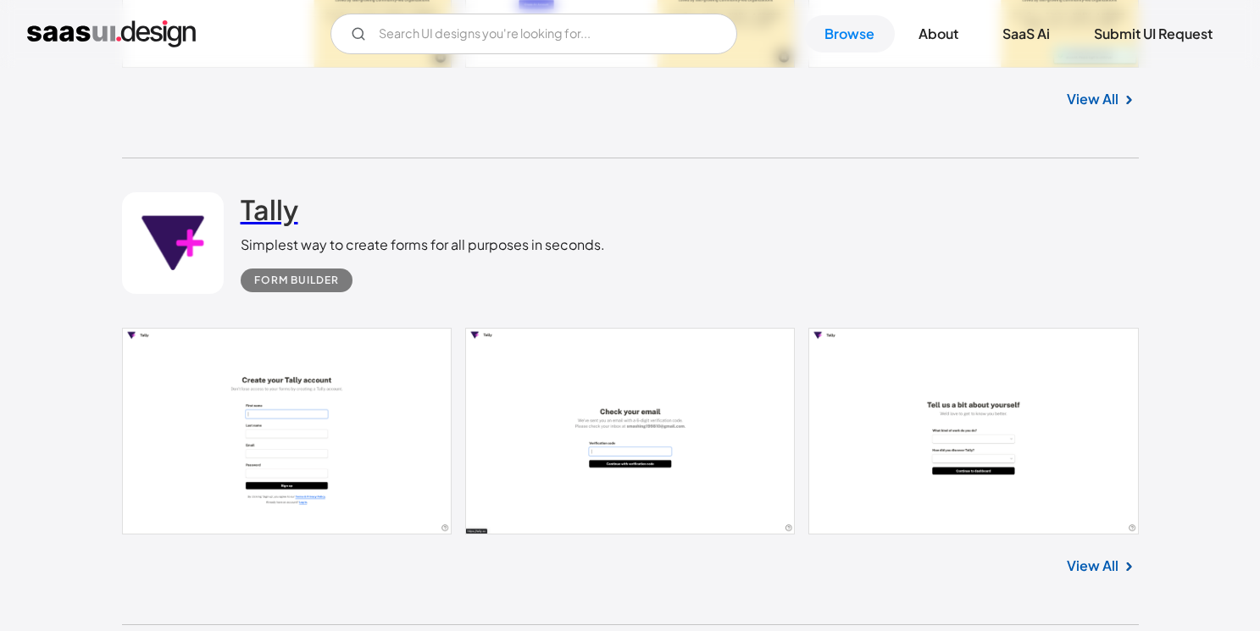
click at [273, 225] on h2 "Tally" at bounding box center [270, 209] width 58 height 34
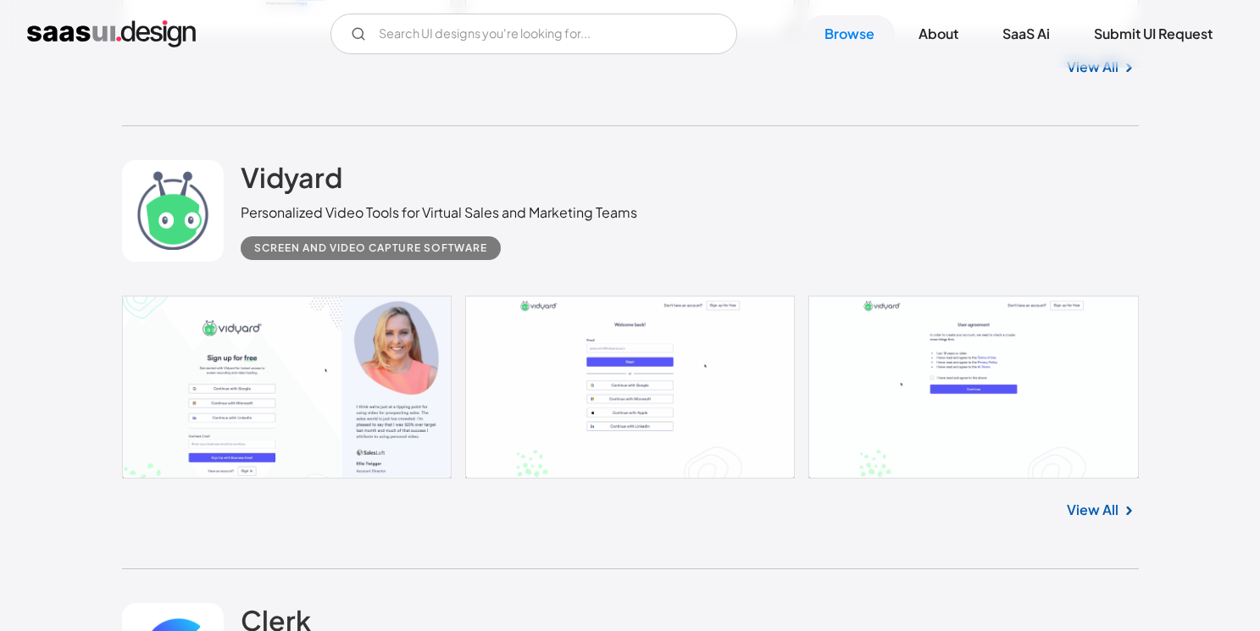
scroll to position [13018, 0]
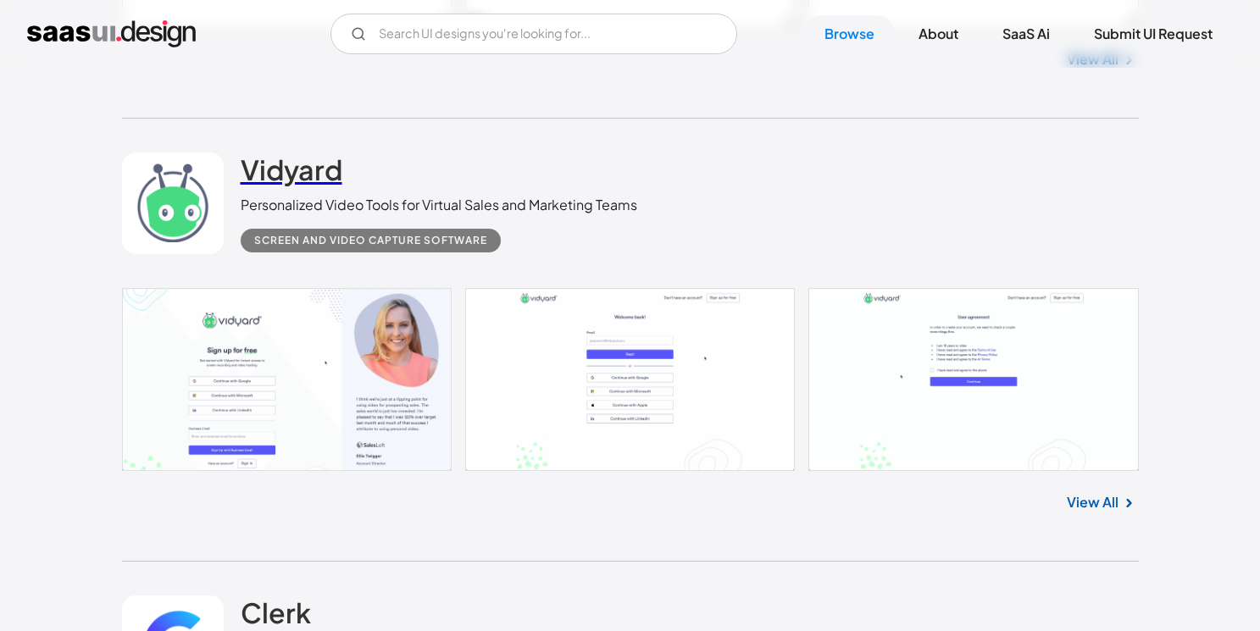
click at [317, 186] on h2 "Vidyard" at bounding box center [292, 170] width 102 height 34
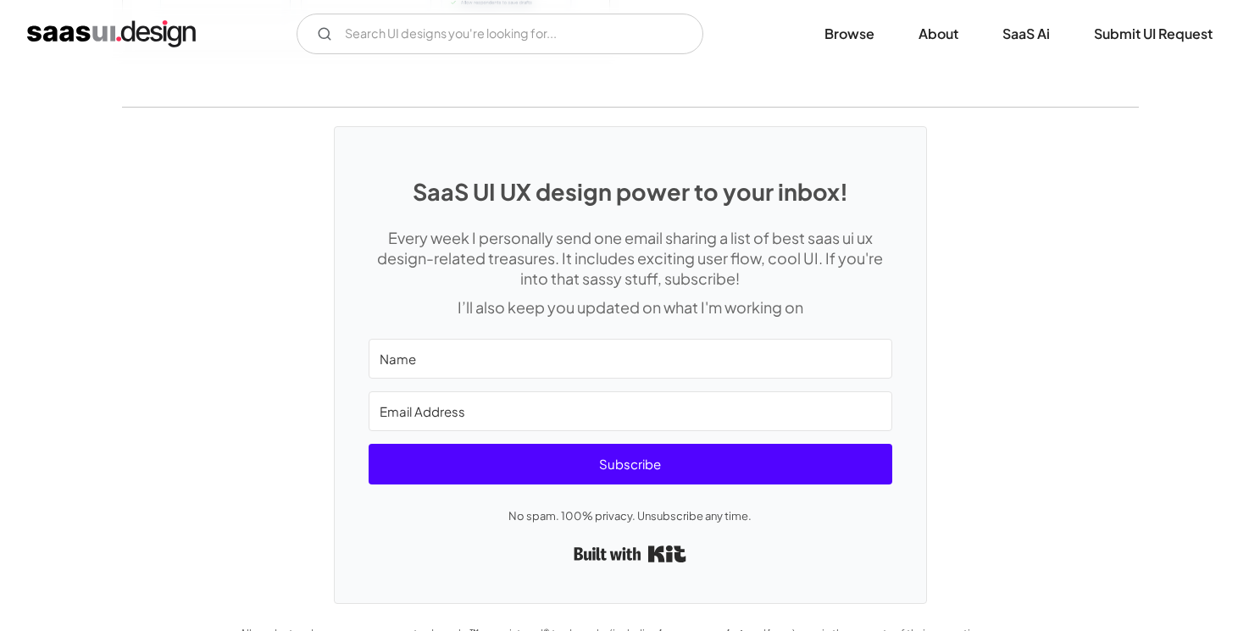
scroll to position [4026, 0]
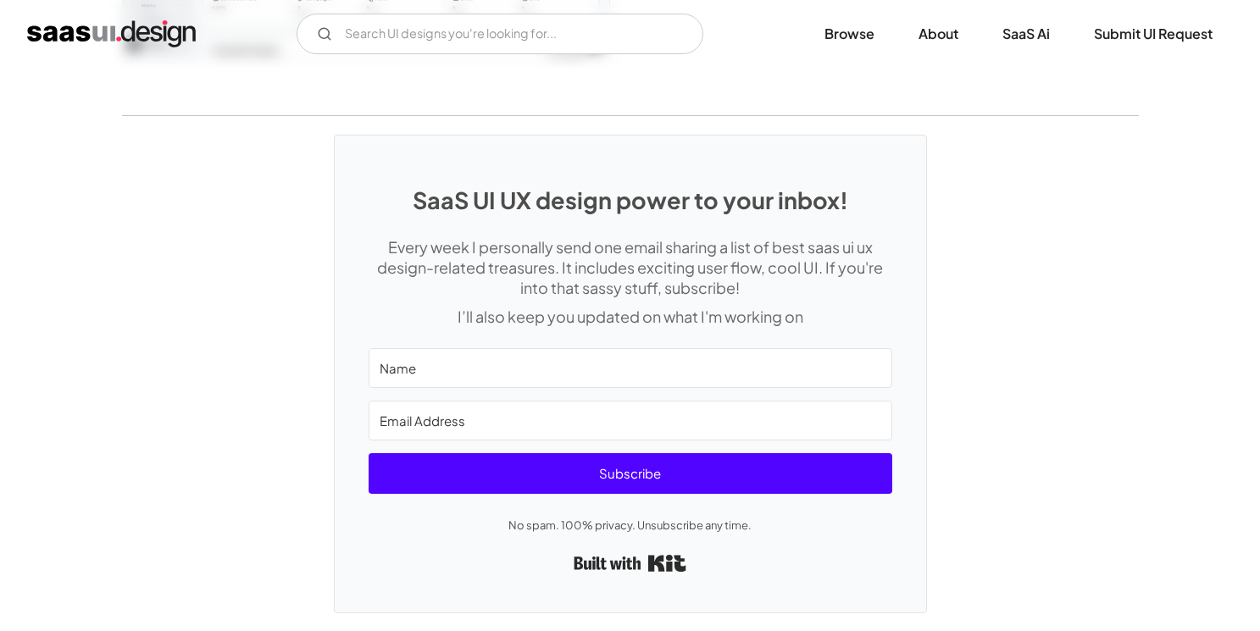
scroll to position [4966, 0]
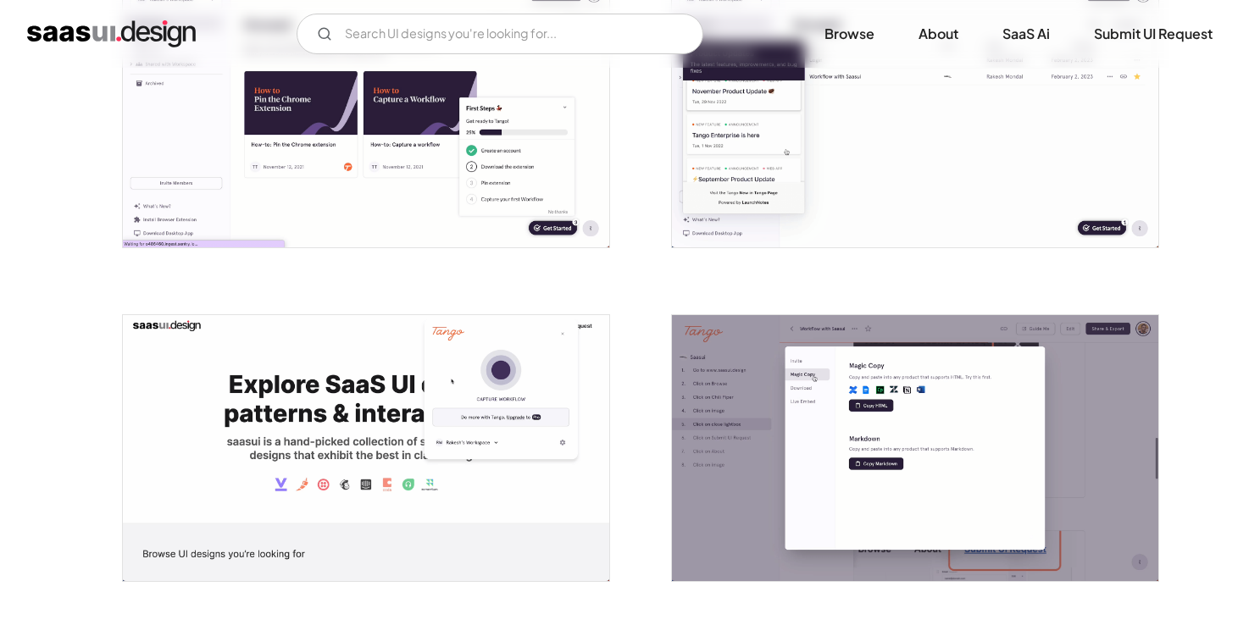
scroll to position [1821, 0]
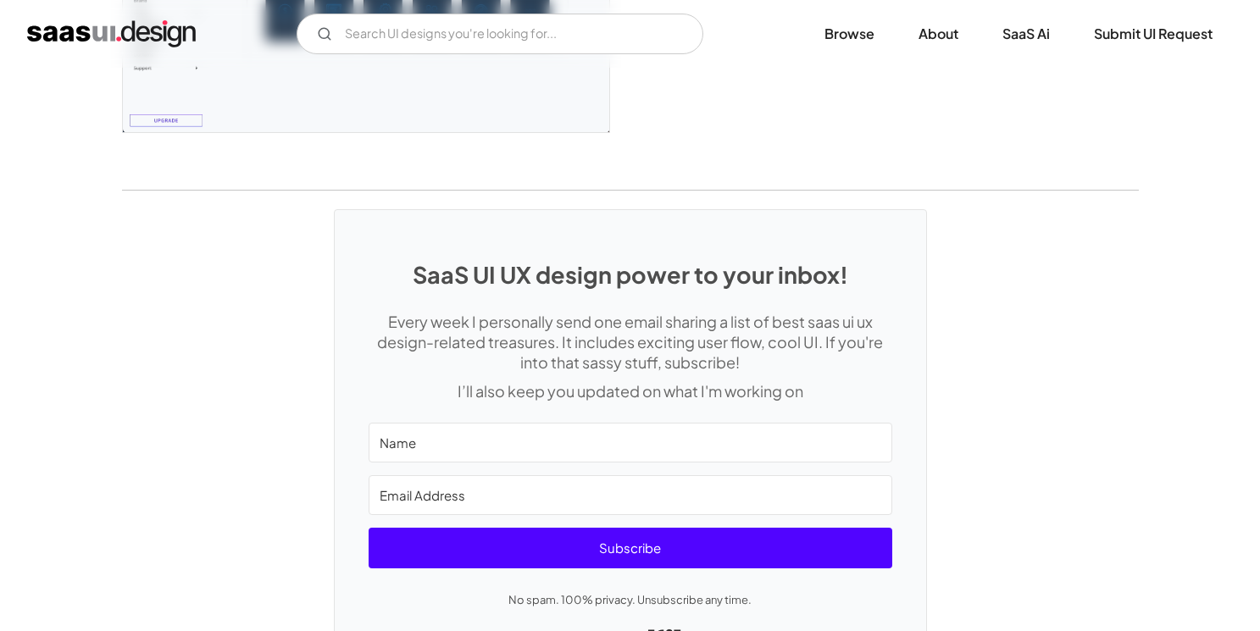
scroll to position [4571, 0]
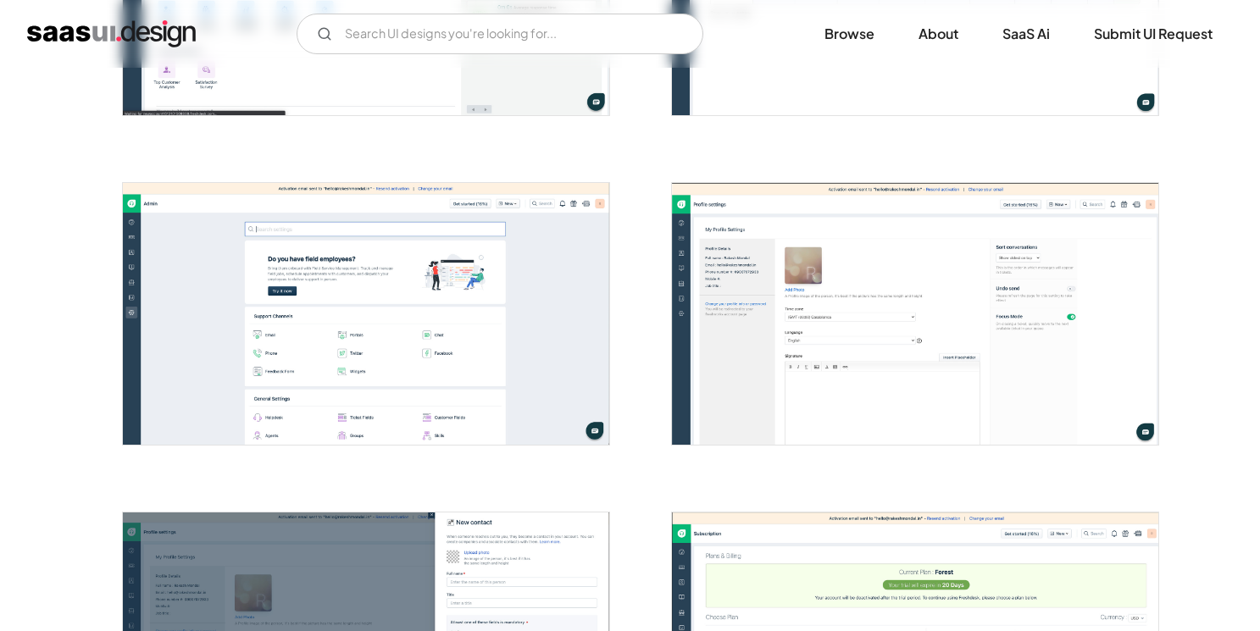
scroll to position [3517, 0]
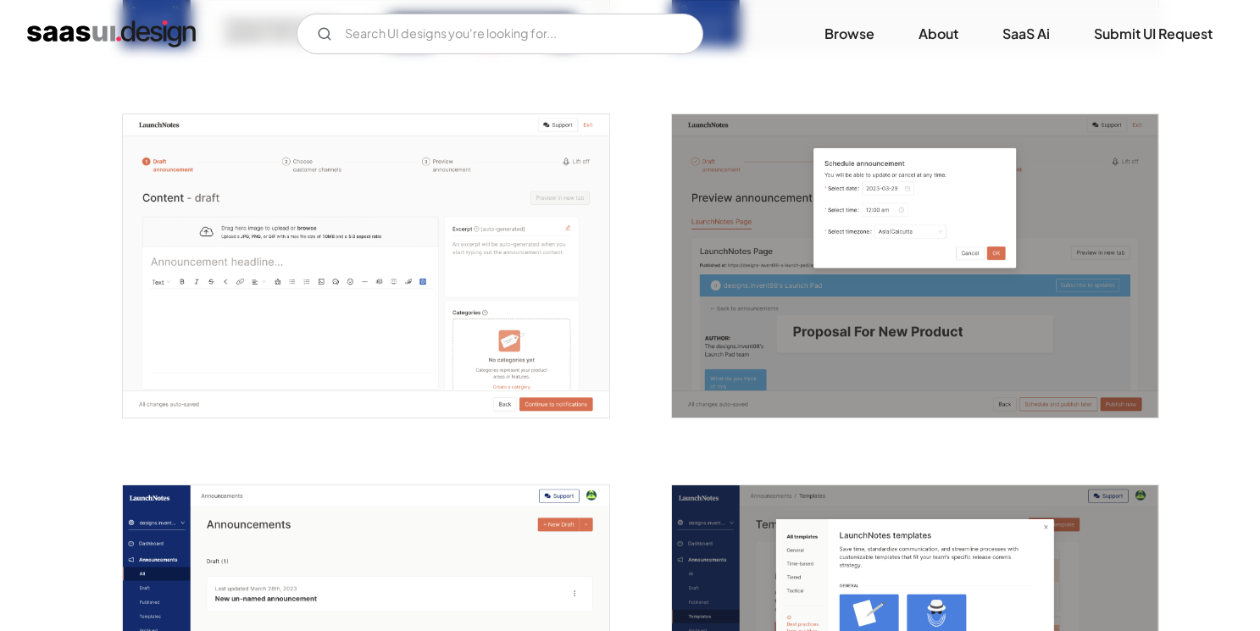
scroll to position [1803, 0]
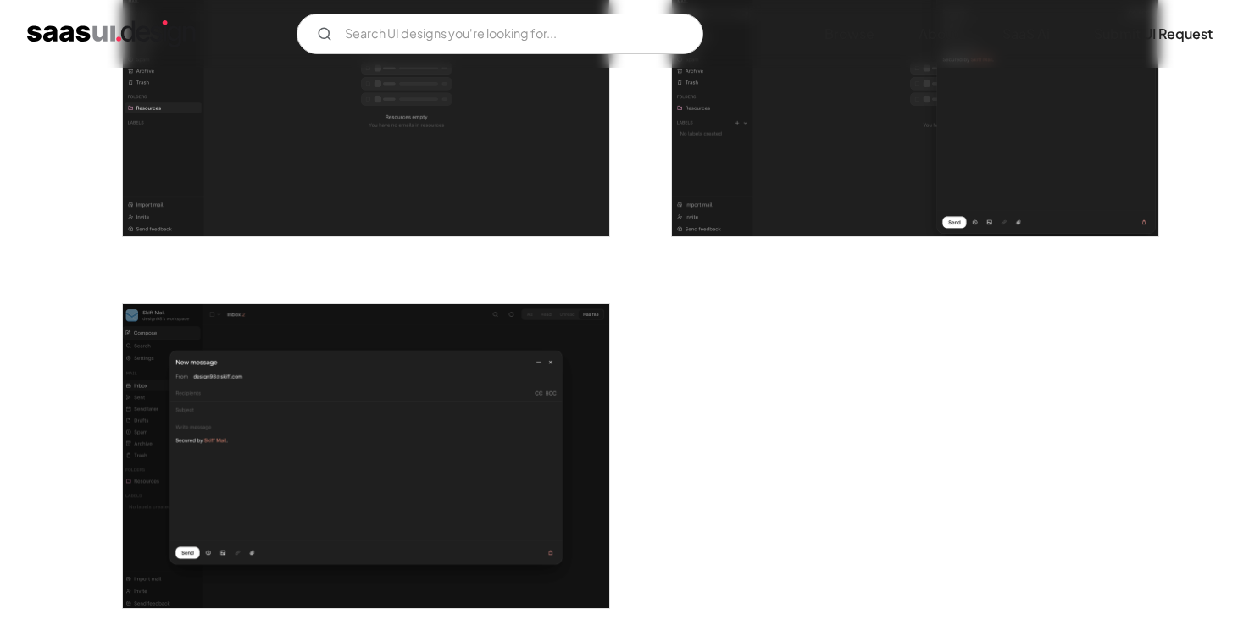
scroll to position [3069, 0]
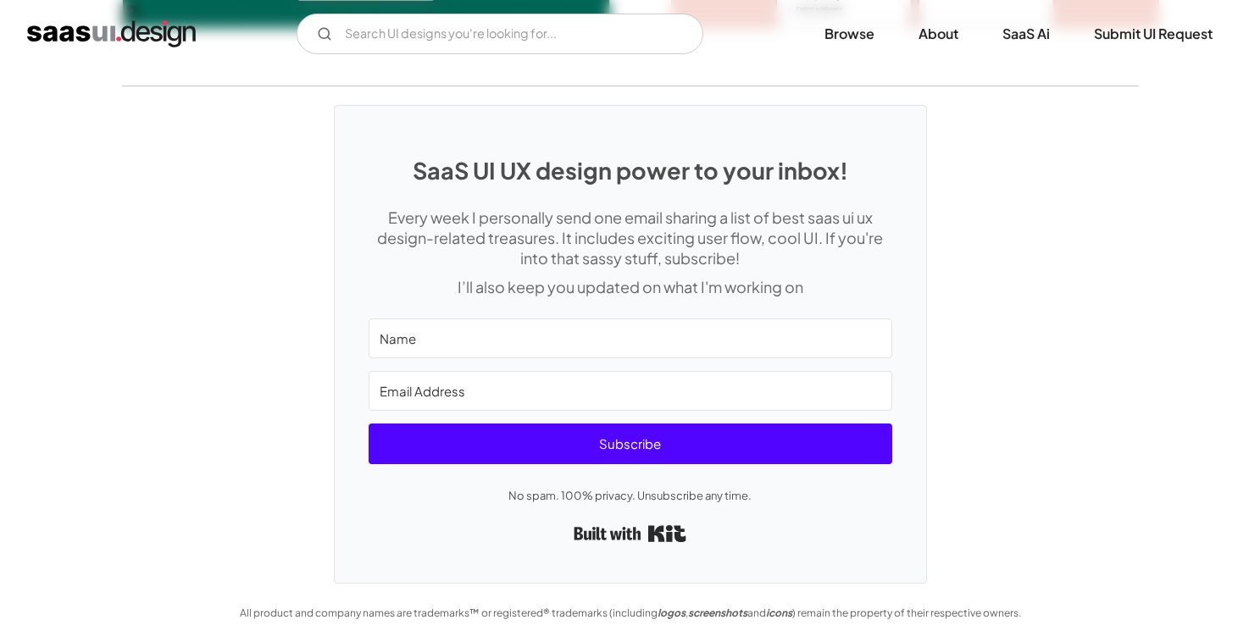
scroll to position [3382, 0]
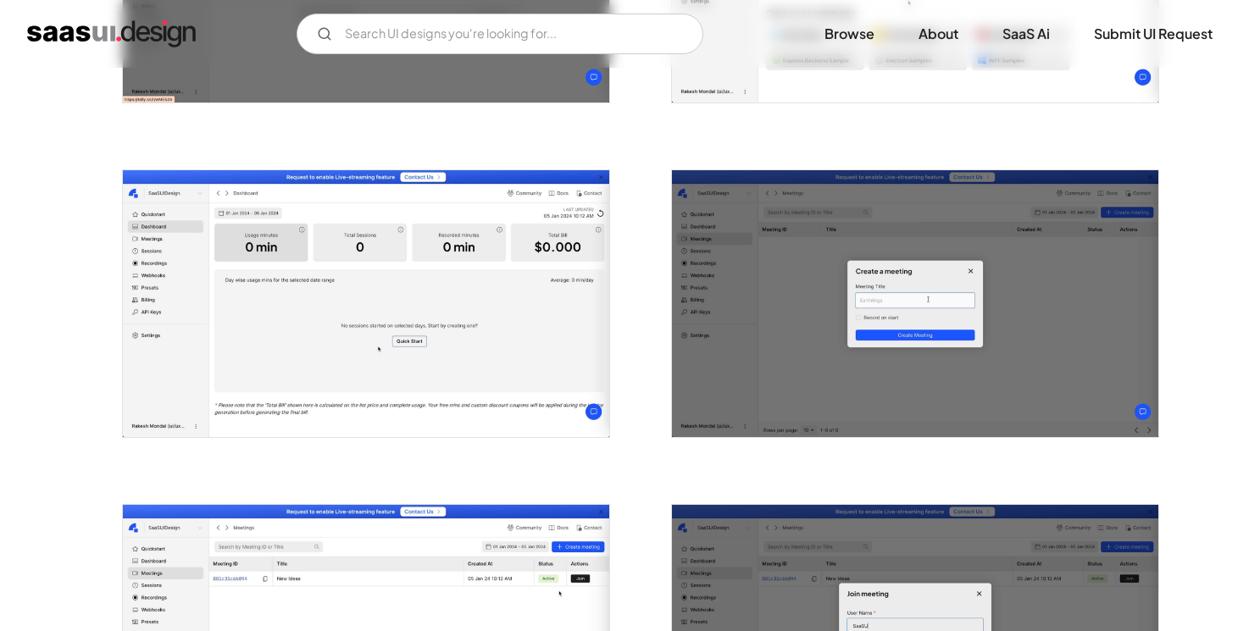
scroll to position [1254, 0]
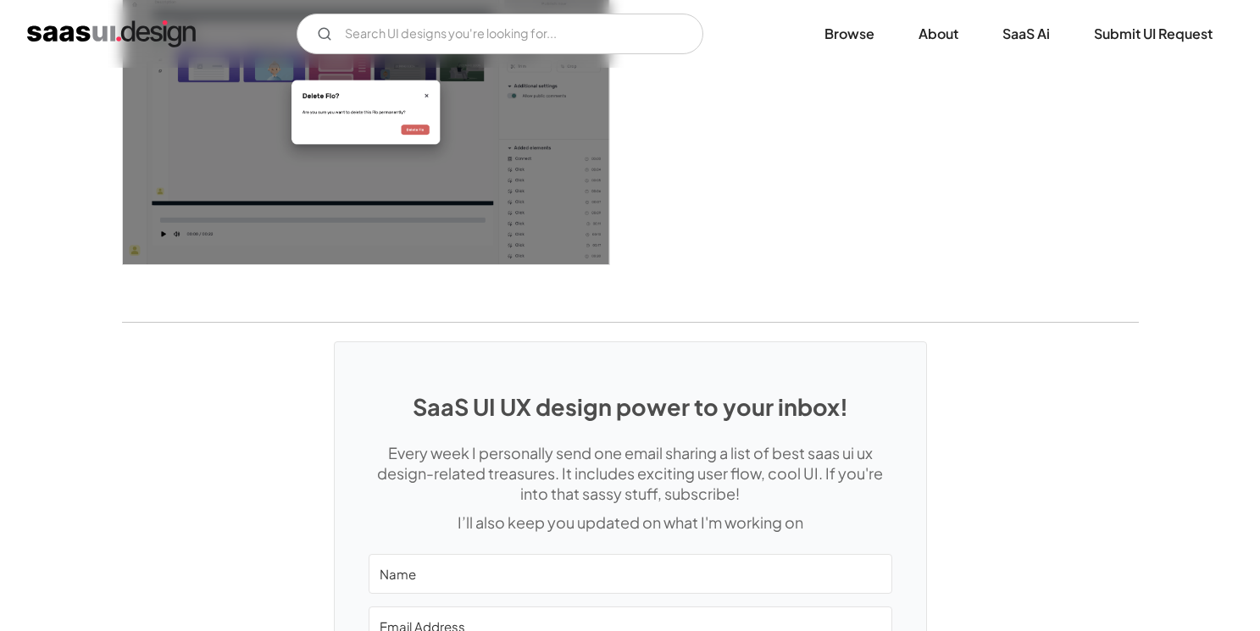
scroll to position [3045, 0]
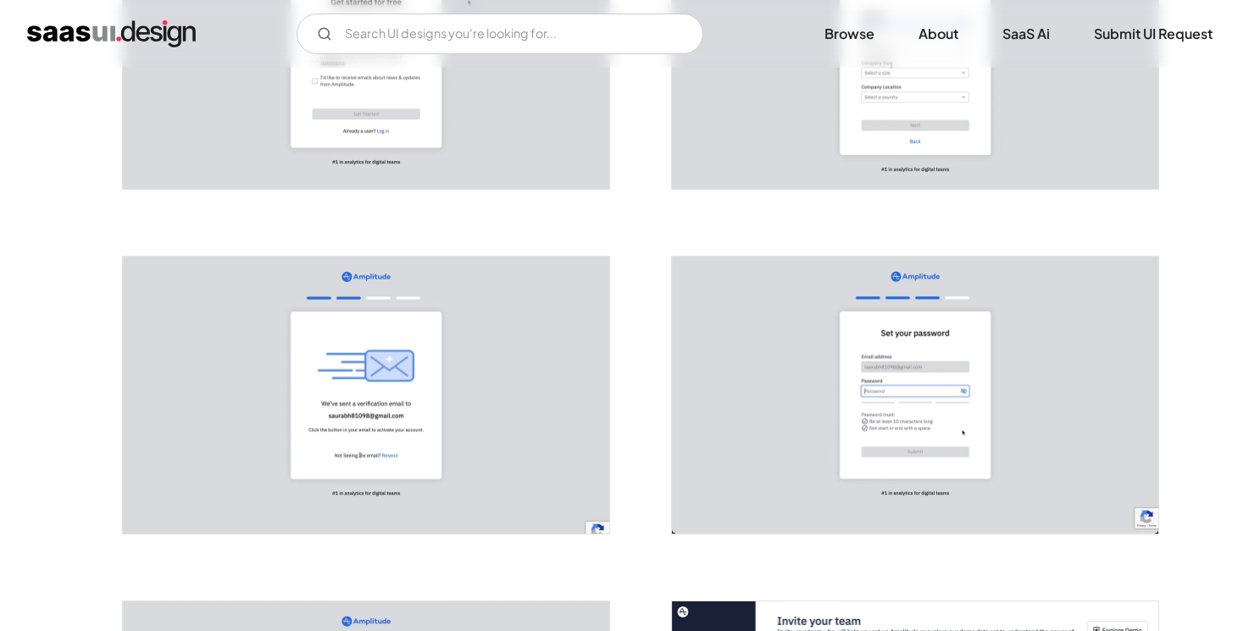
scroll to position [473, 0]
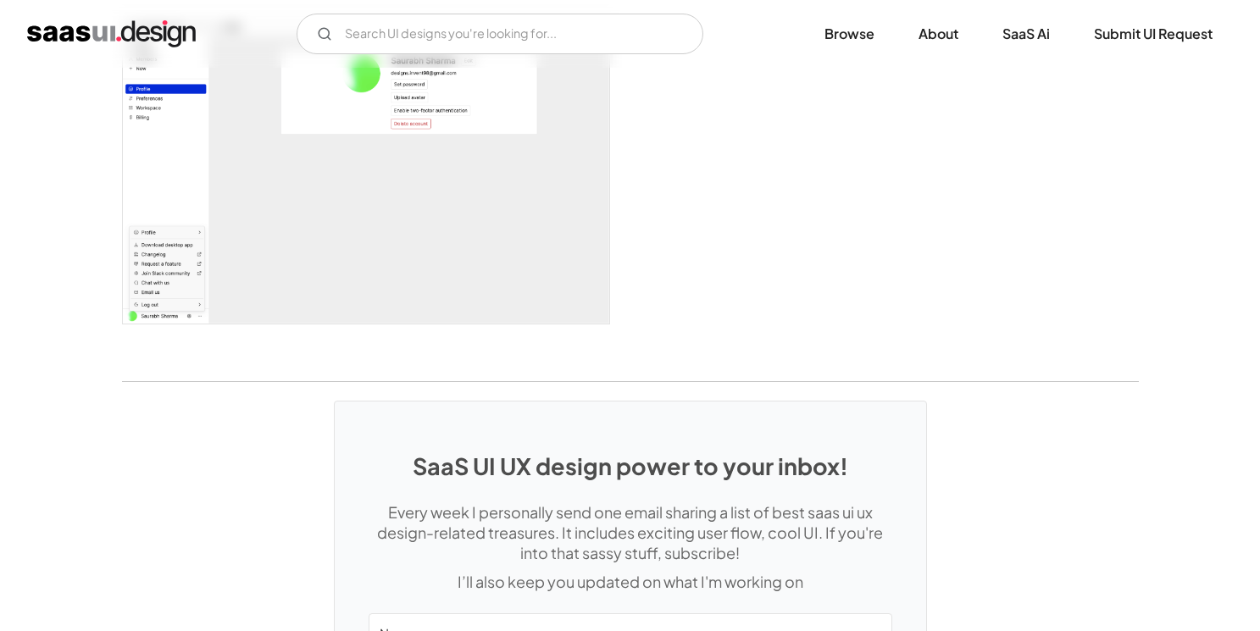
scroll to position [3828, 0]
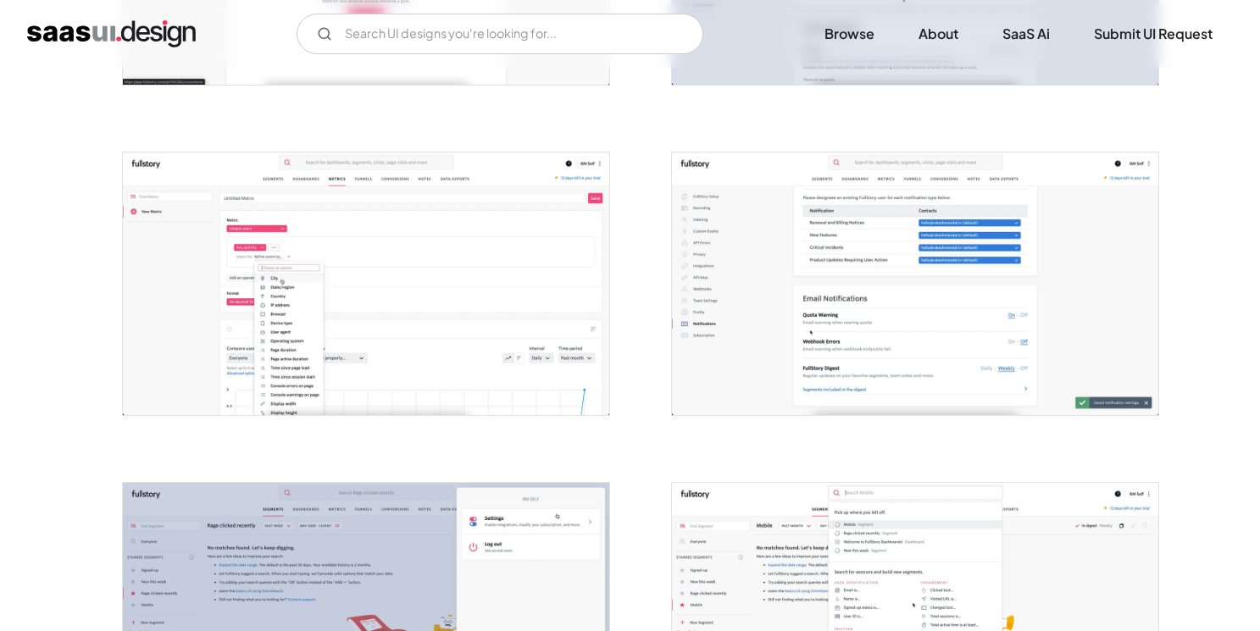
scroll to position [1933, 0]
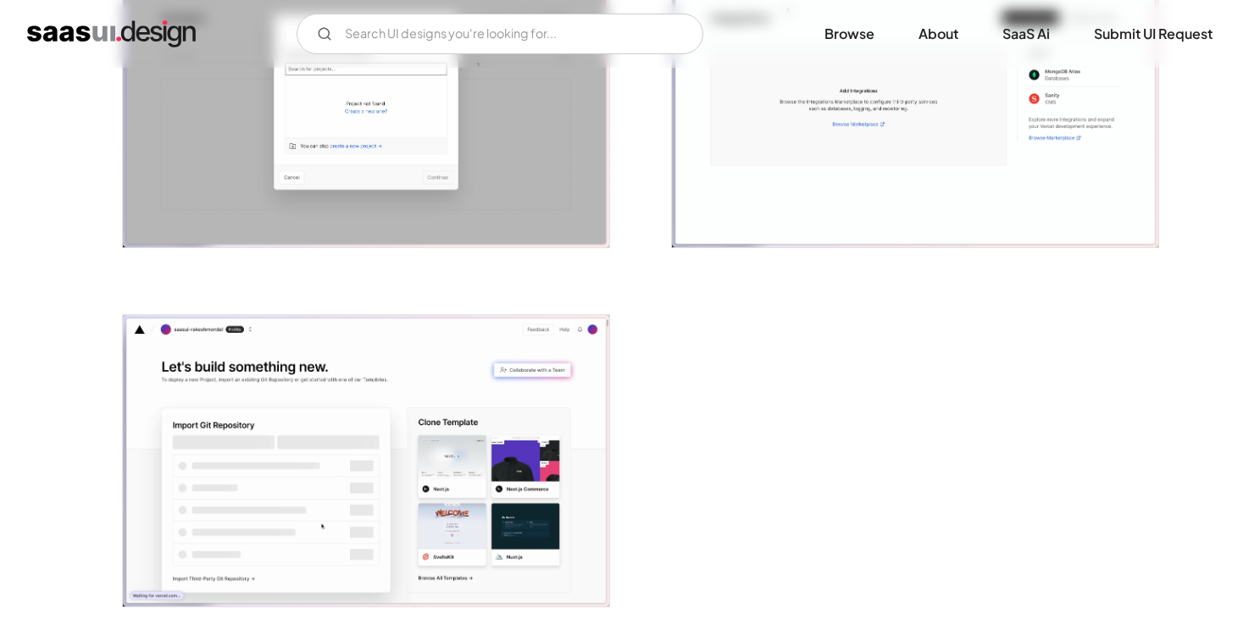
scroll to position [4048, 0]
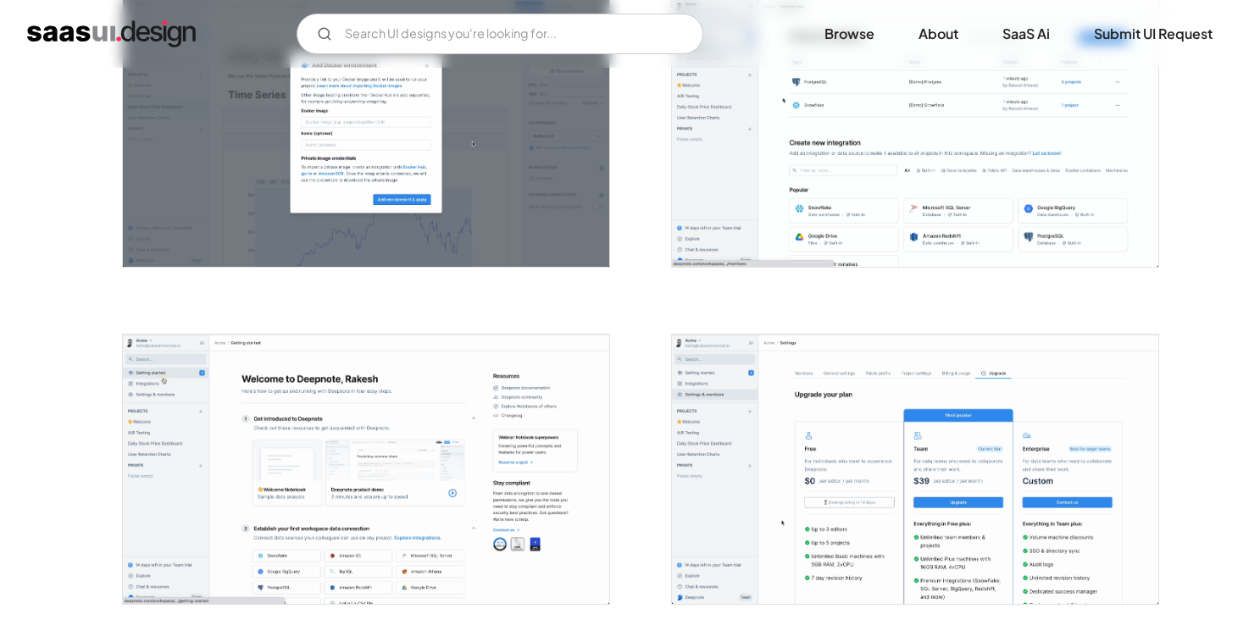
scroll to position [1093, 0]
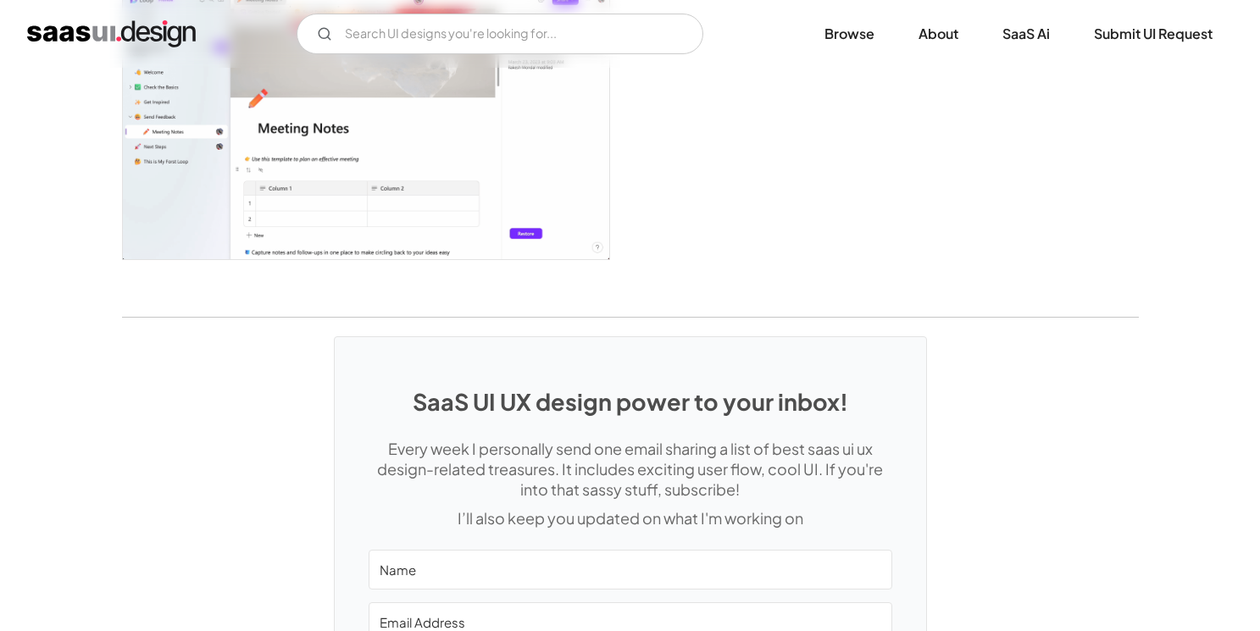
scroll to position [4692, 0]
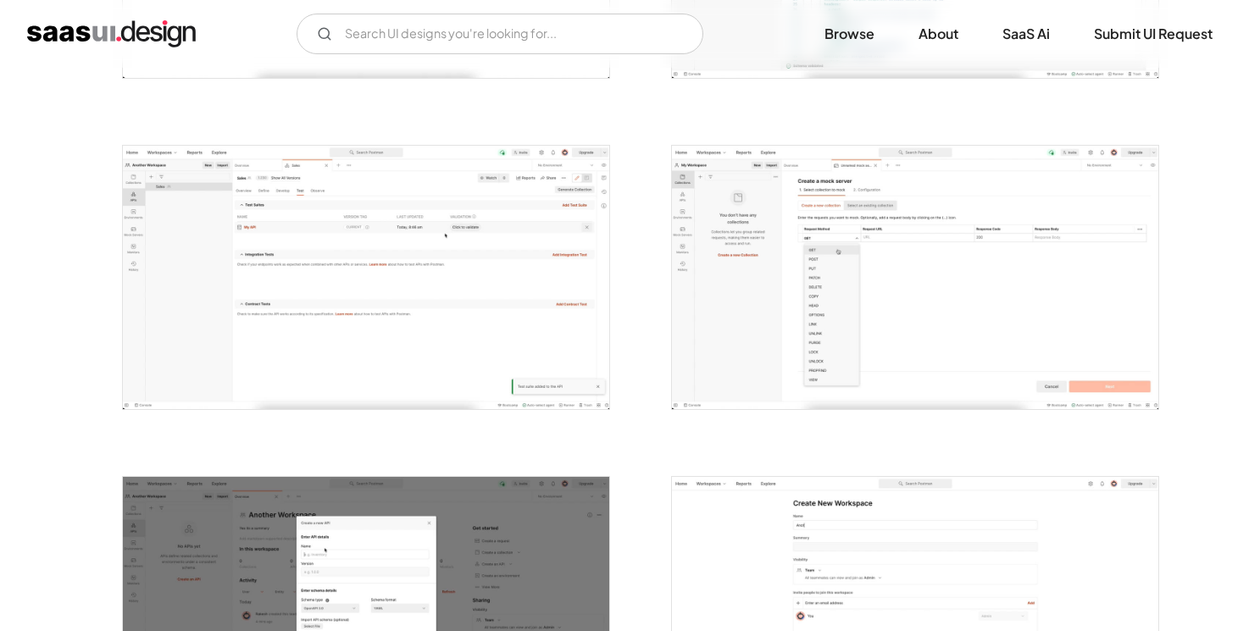
scroll to position [1249, 0]
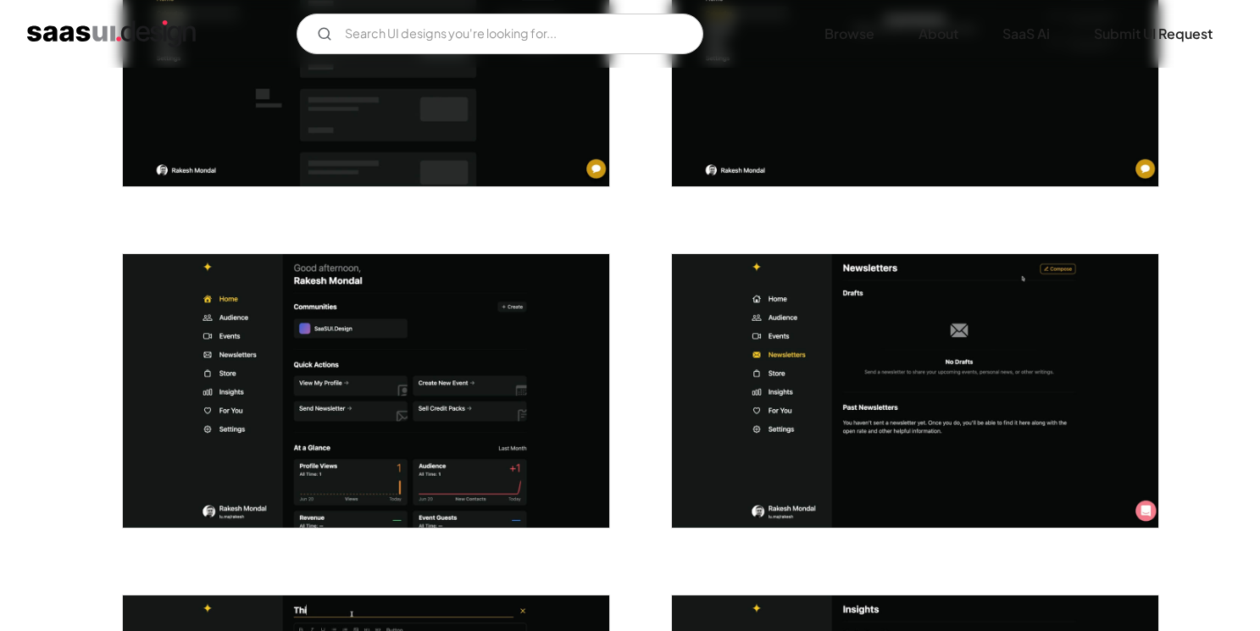
scroll to position [3291, 0]
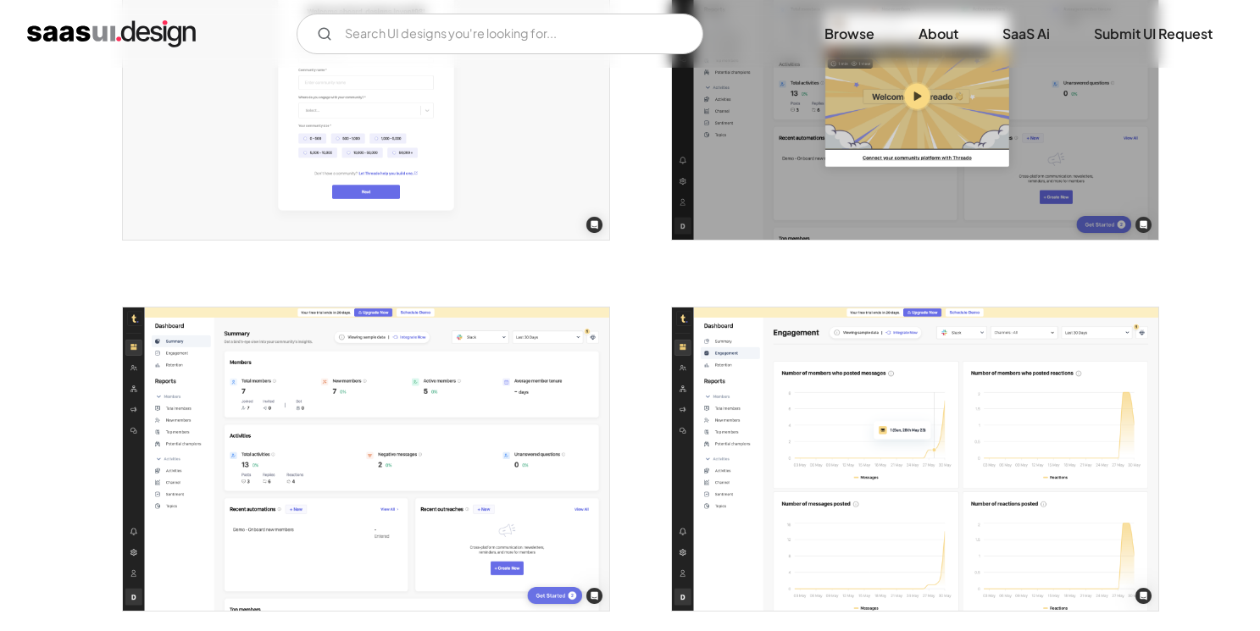
scroll to position [1206, 0]
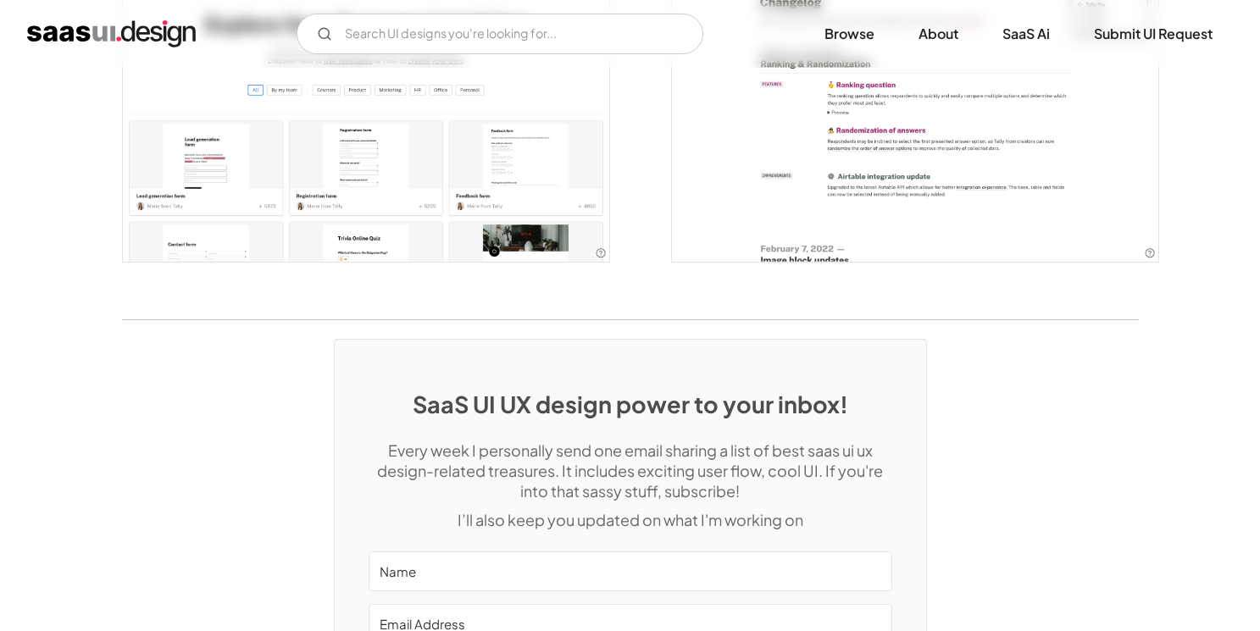
scroll to position [3790, 0]
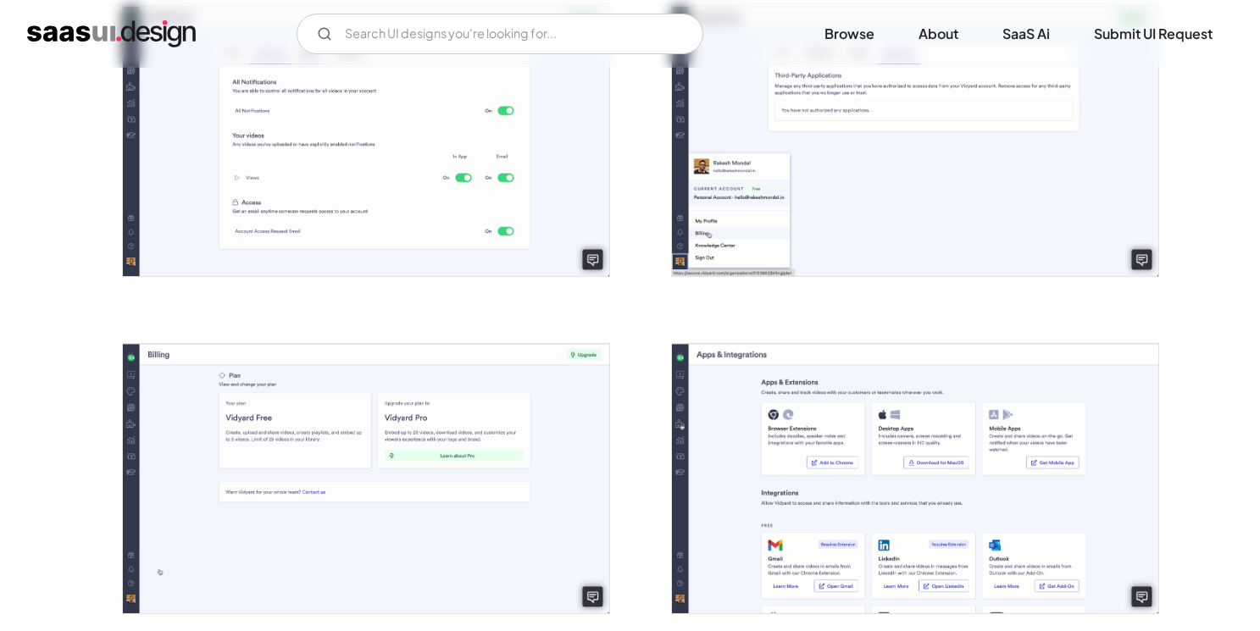
scroll to position [3422, 0]
